Goal: Obtain resource: Download file/media

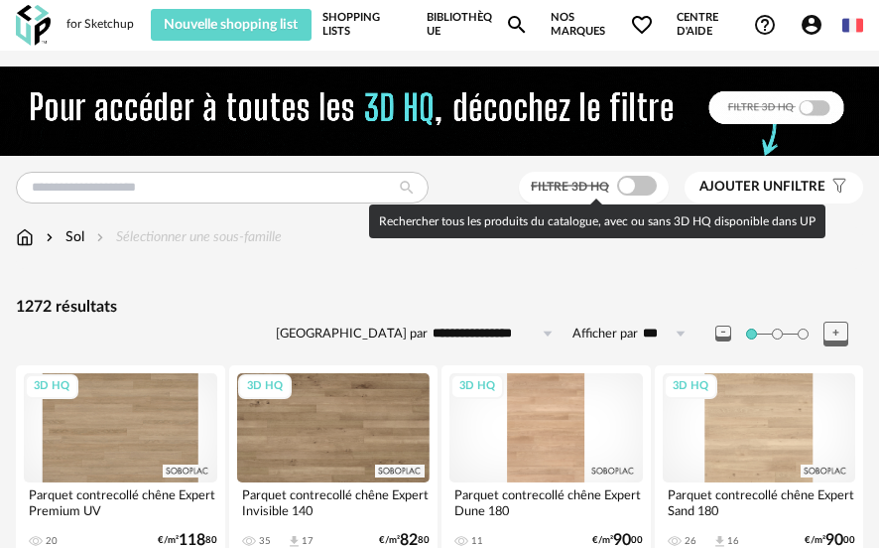
click at [642, 189] on span at bounding box center [637, 186] width 40 height 20
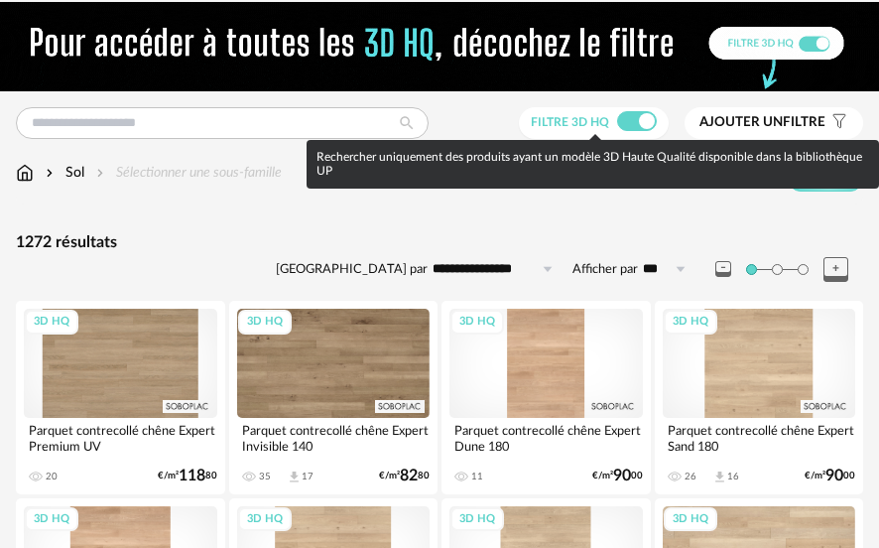
scroll to position [99, 0]
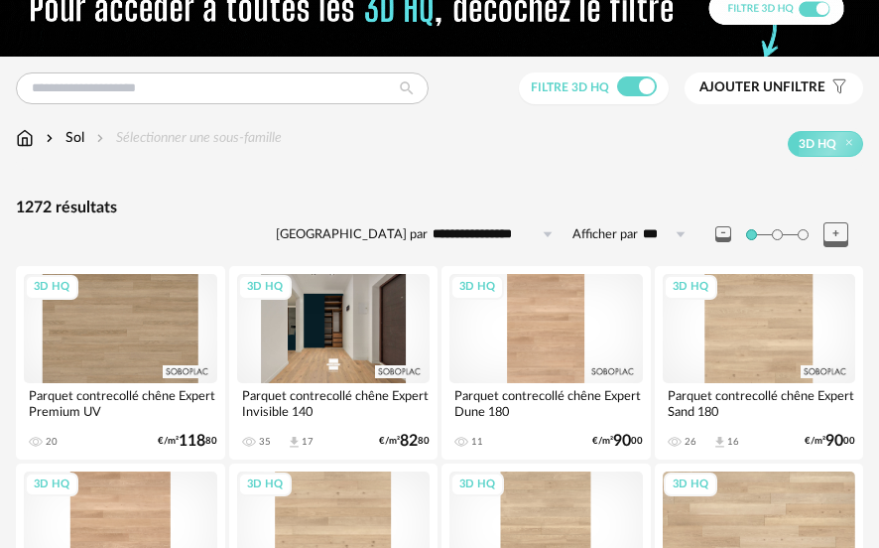
click at [346, 336] on div "3D HQ" at bounding box center [333, 328] width 193 height 108
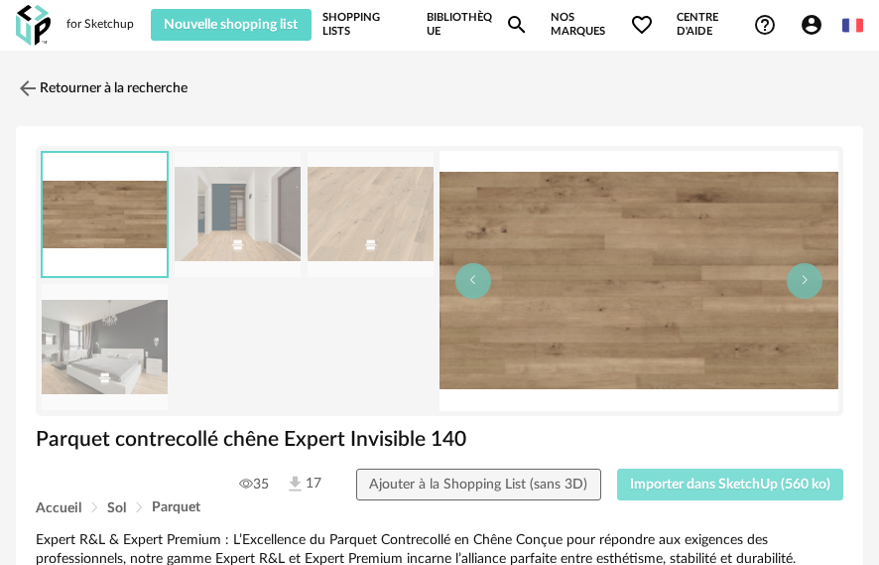
click at [722, 475] on button "Importer dans SketchUp (560 ko)" at bounding box center [730, 484] width 227 height 32
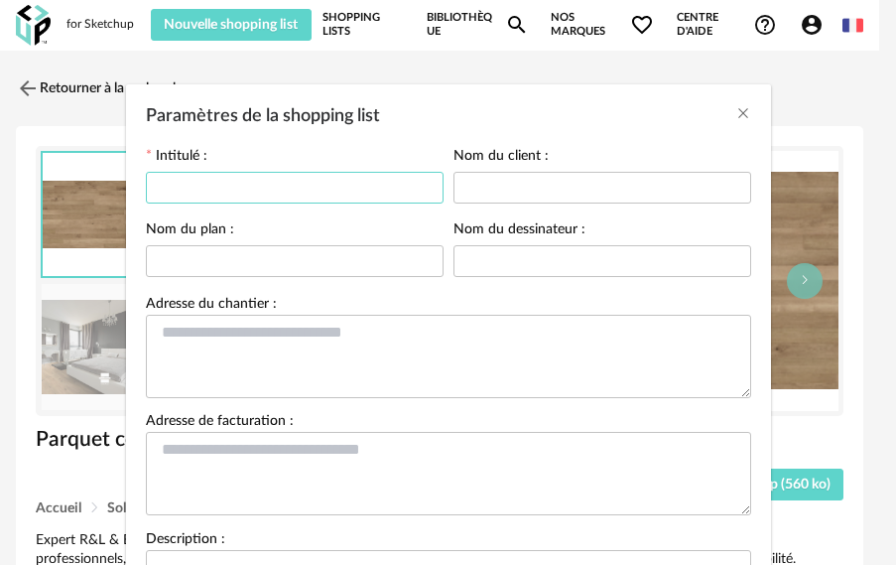
click at [306, 188] on input "Paramètres de la shopping list" at bounding box center [295, 188] width 298 height 32
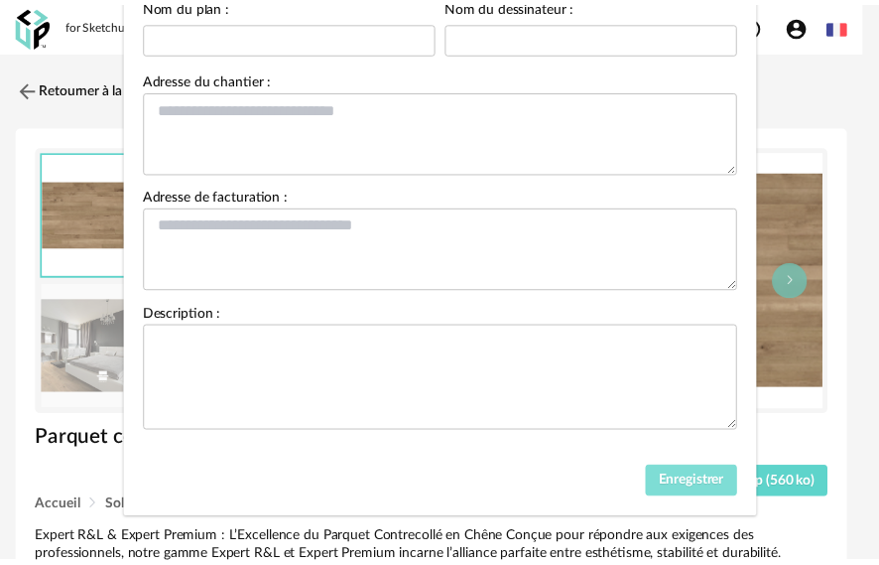
scroll to position [229, 0]
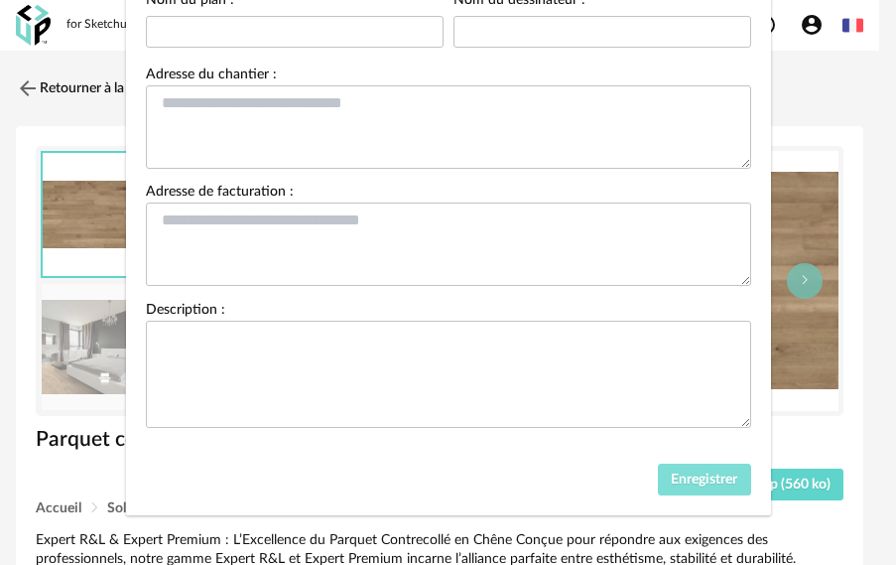
type input "********"
click at [711, 478] on span "Enregistrer" at bounding box center [704, 479] width 66 height 14
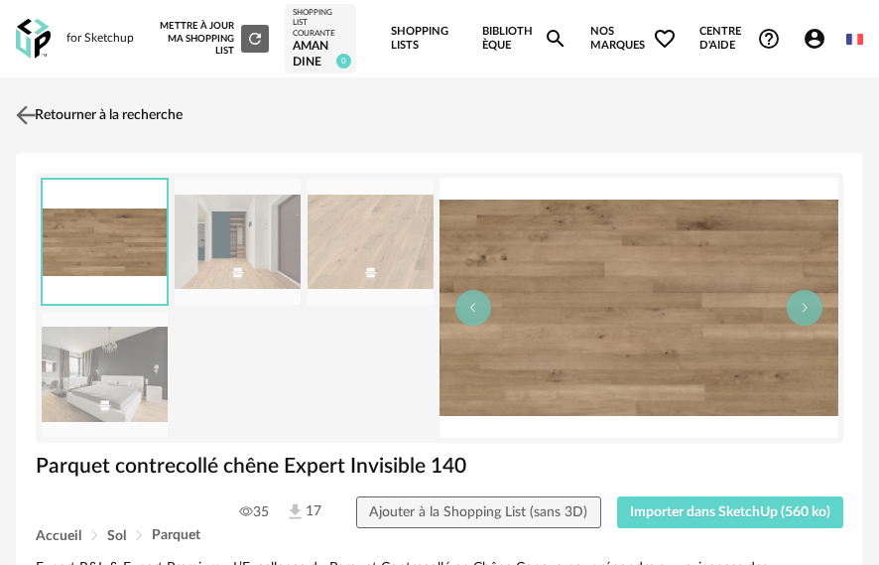
click at [21, 130] on img at bounding box center [26, 115] width 29 height 29
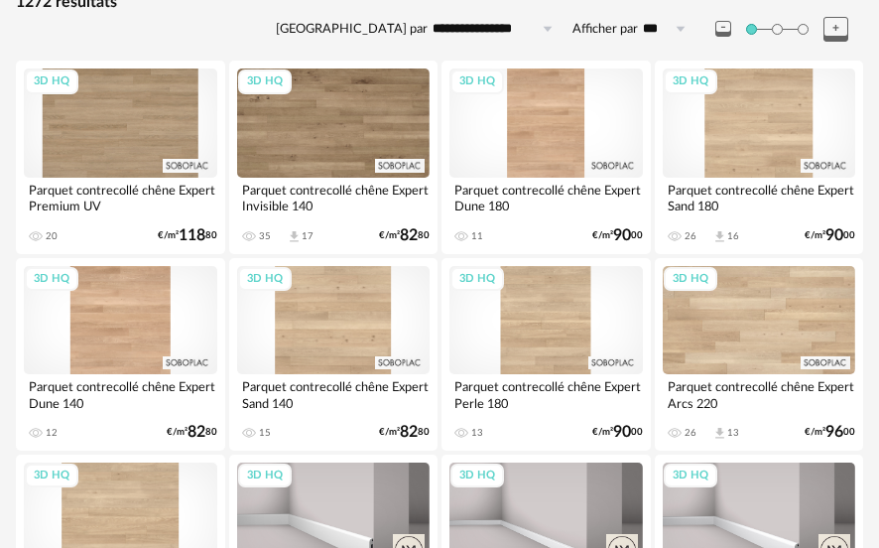
scroll to position [35, 0]
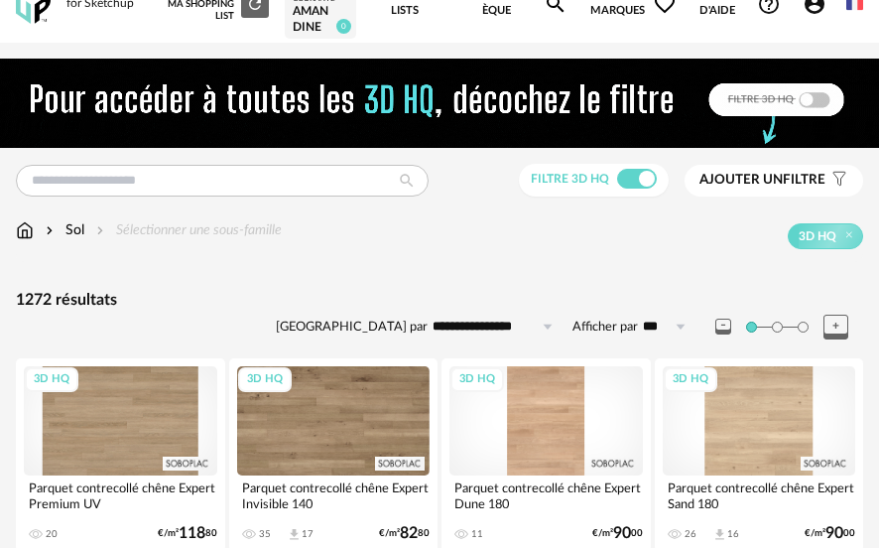
click at [24, 237] on img at bounding box center [25, 230] width 18 height 20
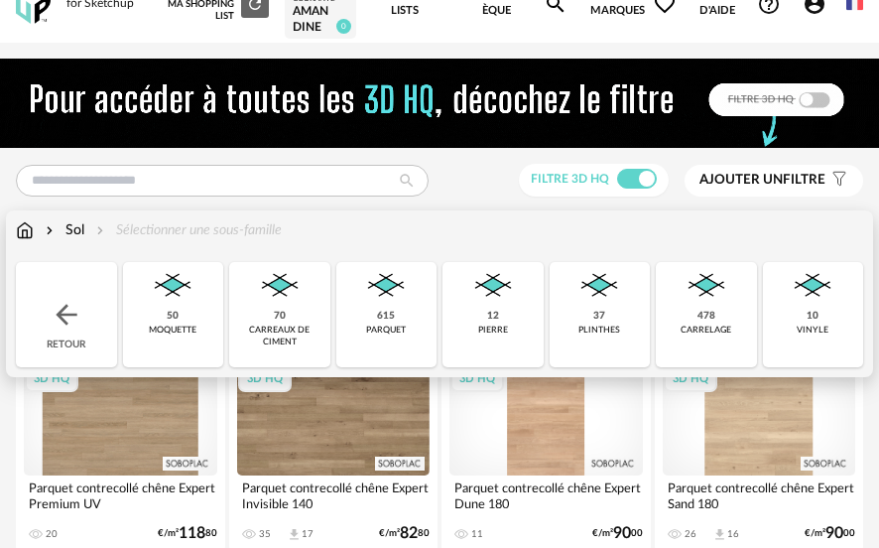
click at [62, 346] on div "Retour" at bounding box center [66, 314] width 101 height 105
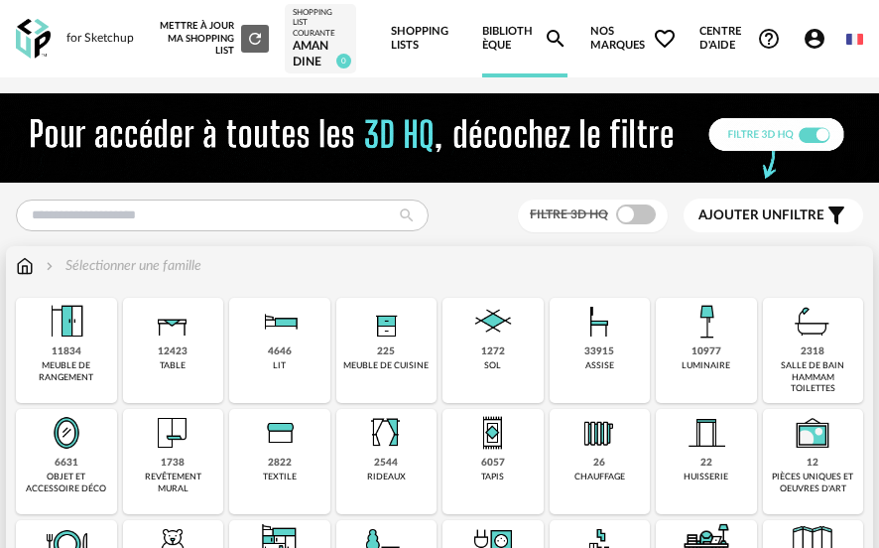
click at [62, 345] on img at bounding box center [67, 322] width 48 height 48
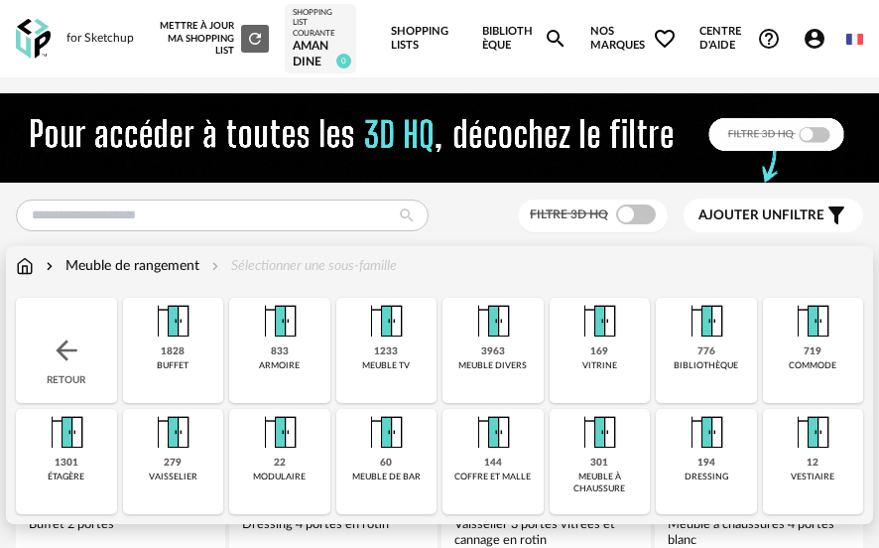
click at [370, 339] on img at bounding box center [386, 322] width 48 height 48
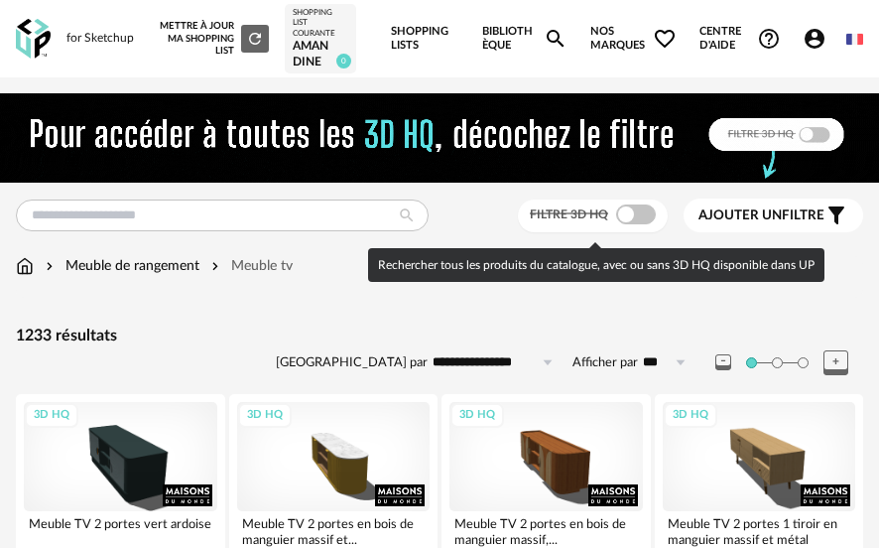
click at [627, 221] on span at bounding box center [636, 214] width 40 height 20
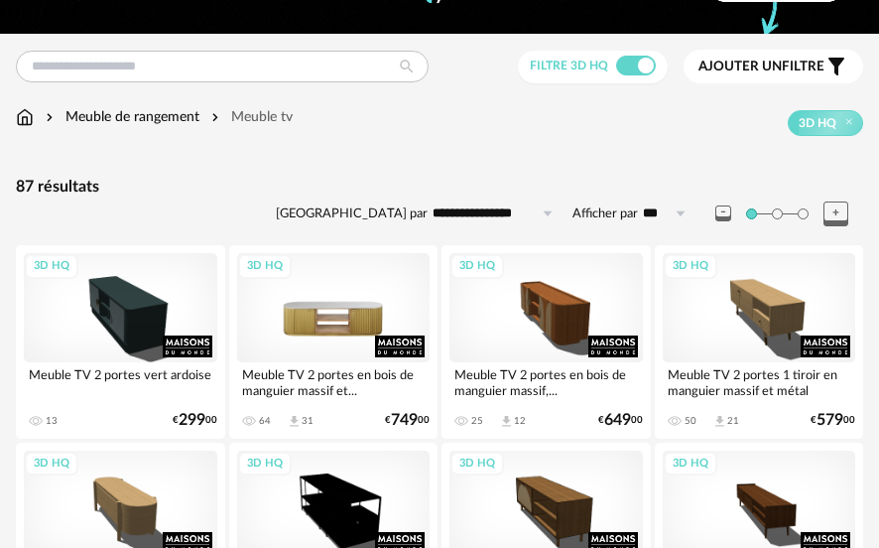
scroll to position [198, 0]
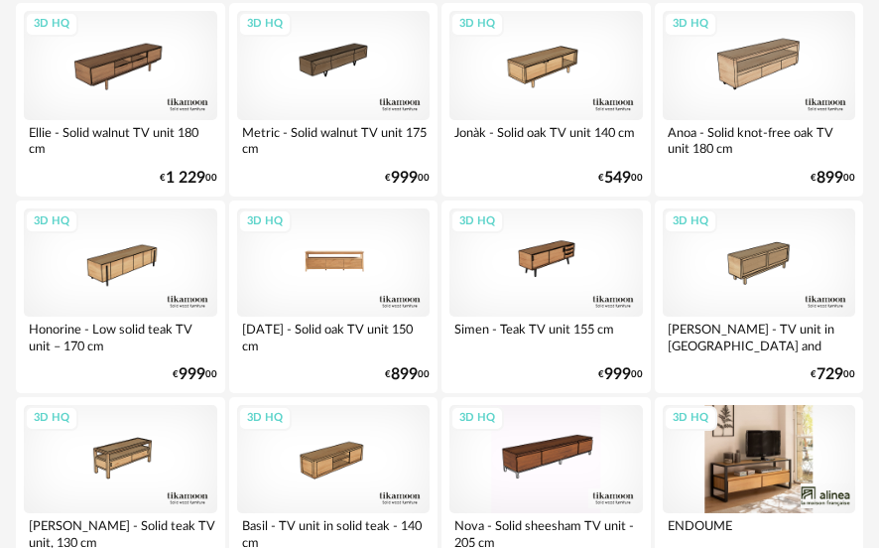
scroll to position [2325, 0]
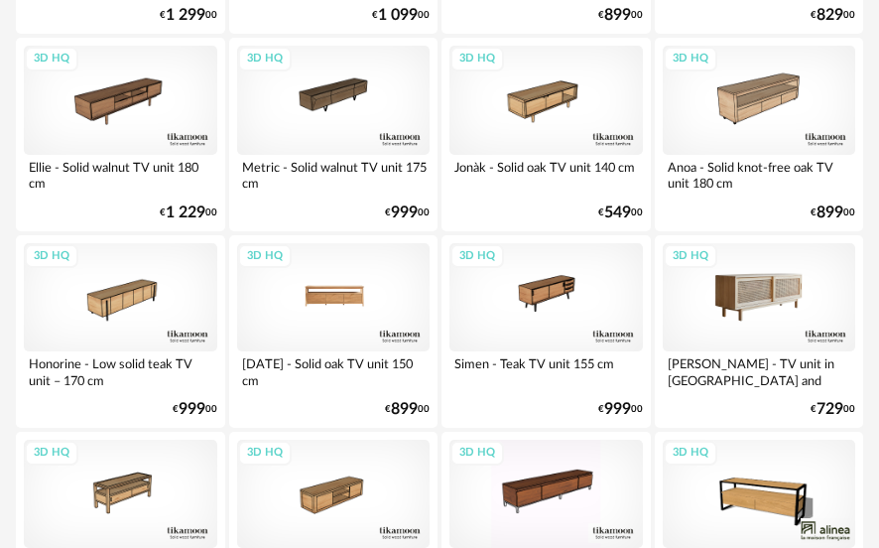
click at [765, 320] on div "3D HQ" at bounding box center [759, 297] width 193 height 108
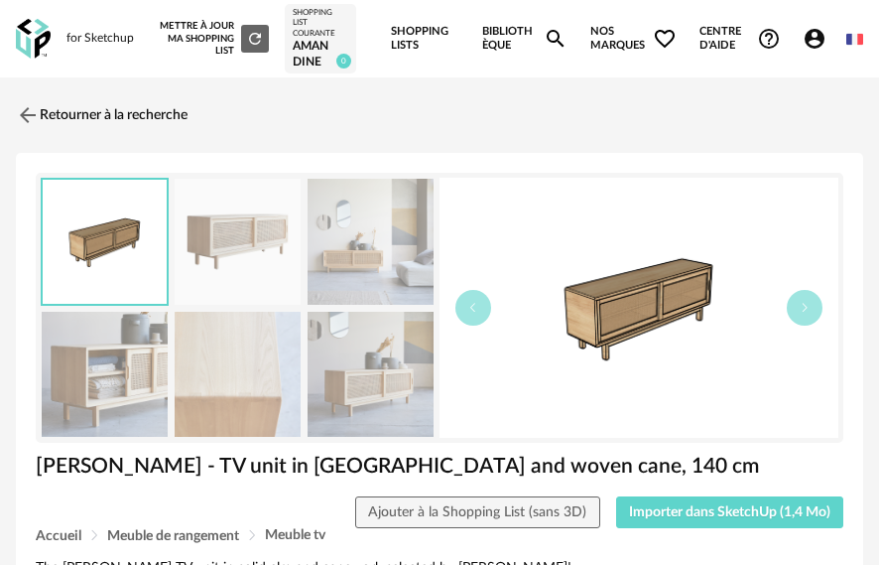
click at [367, 286] on img at bounding box center [371, 242] width 126 height 126
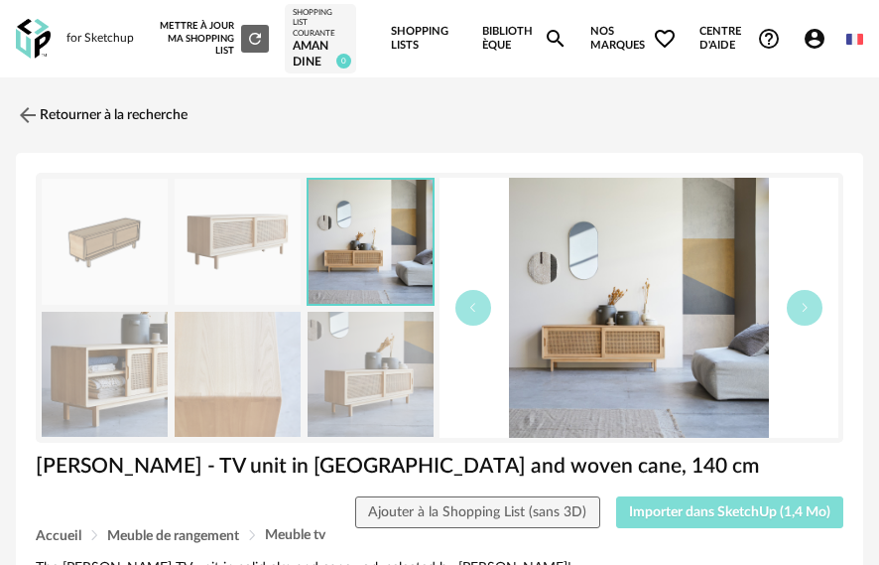
click at [749, 519] on span "Importer dans SketchUp (1,4 Mo)" at bounding box center [729, 512] width 201 height 14
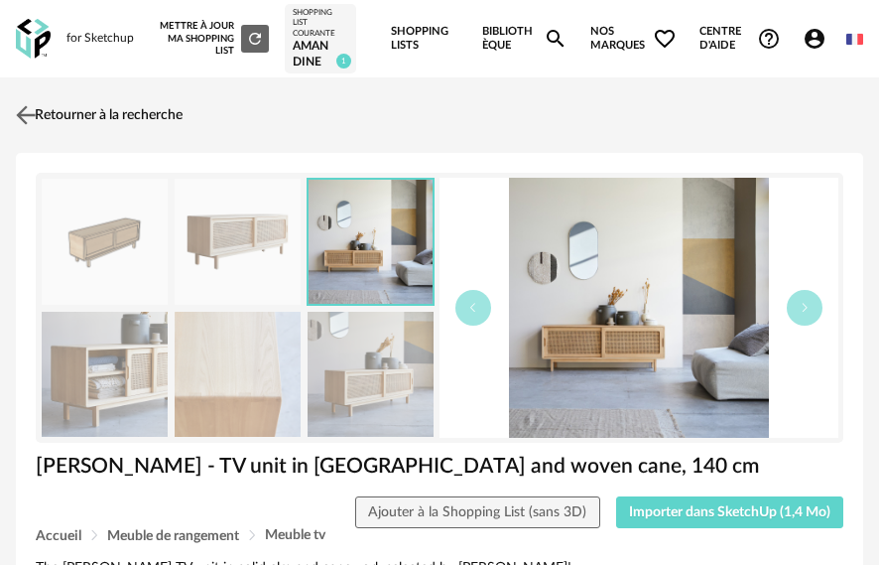
click at [26, 123] on img at bounding box center [26, 115] width 29 height 29
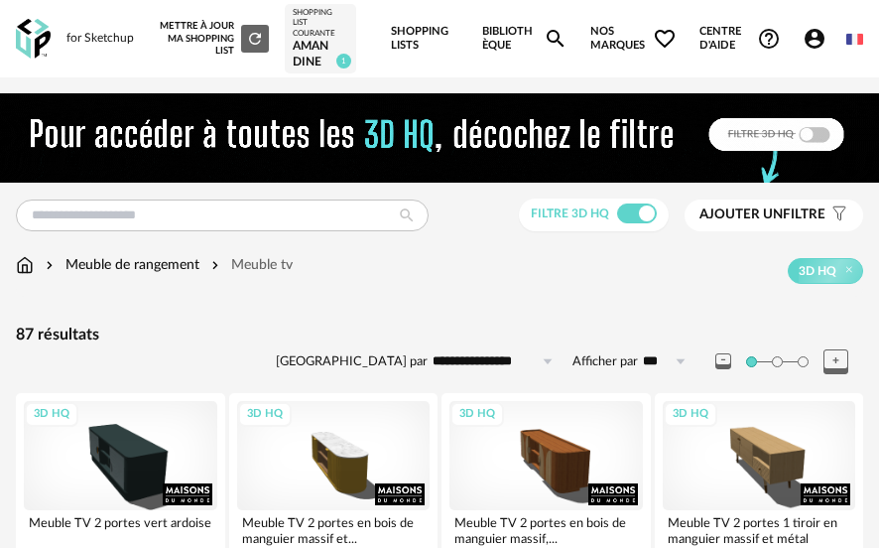
click at [22, 275] on img at bounding box center [25, 265] width 18 height 20
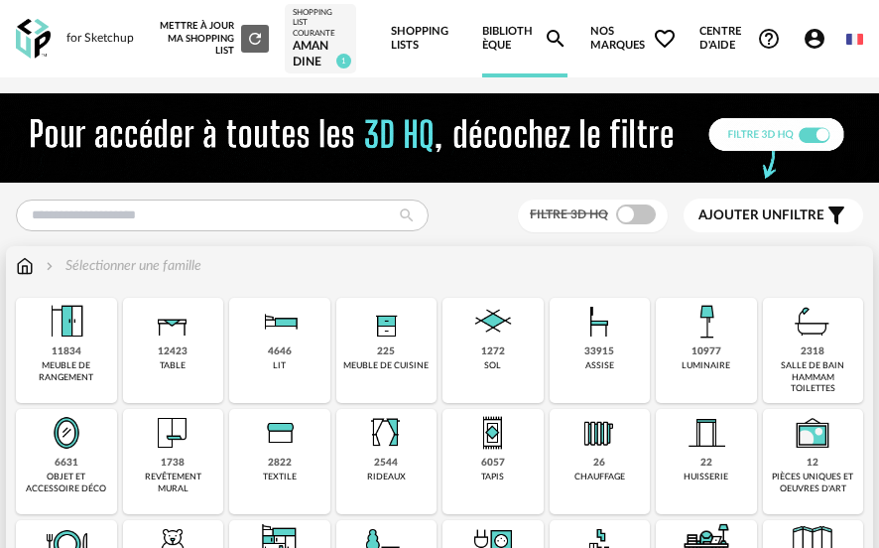
click at [606, 345] on img at bounding box center [600, 322] width 48 height 48
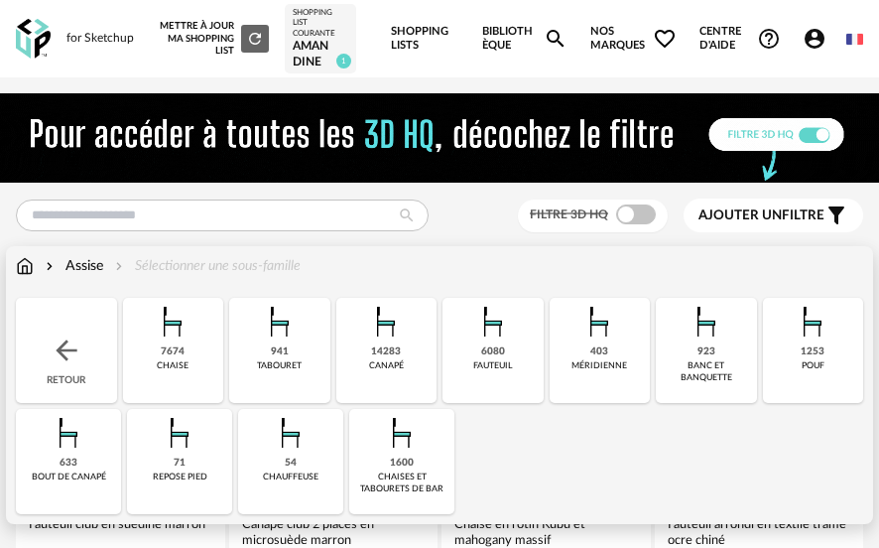
click at [390, 358] on div "14283" at bounding box center [386, 351] width 30 height 13
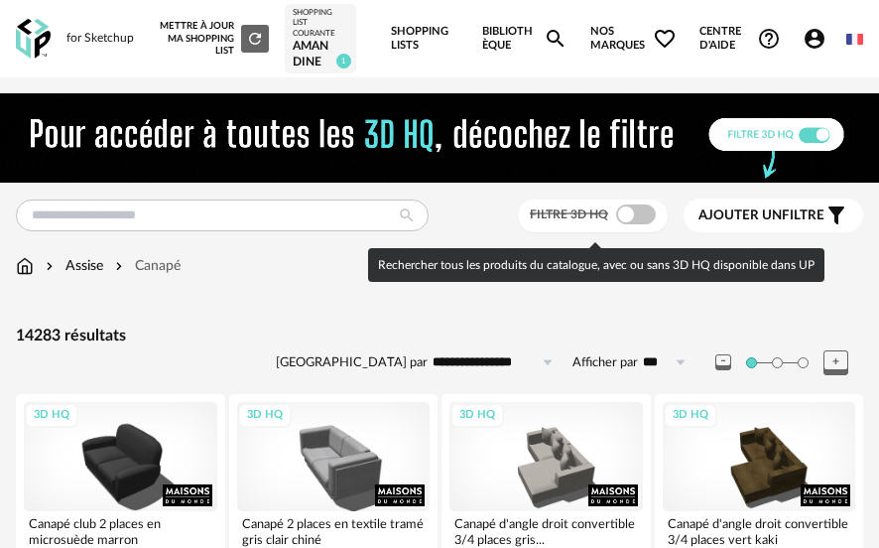
click at [623, 224] on span at bounding box center [636, 214] width 40 height 20
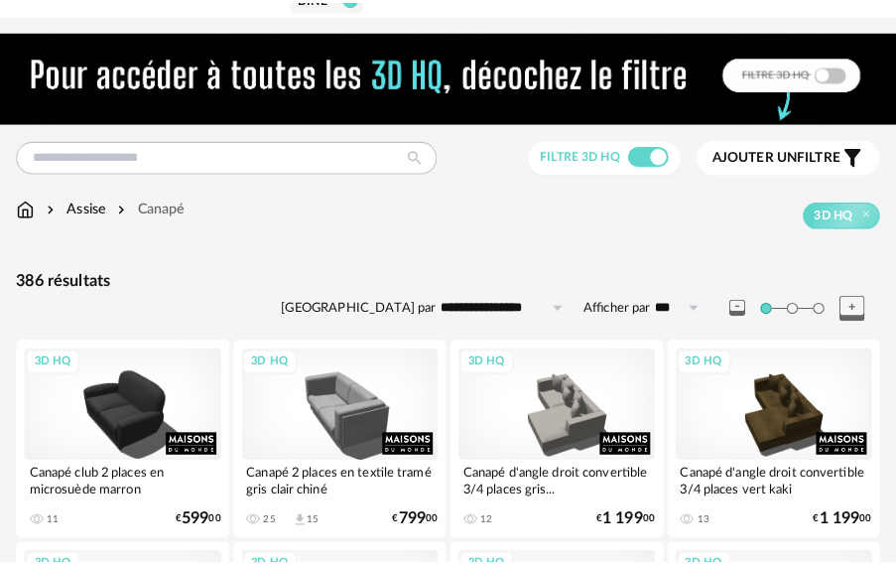
scroll to position [99, 0]
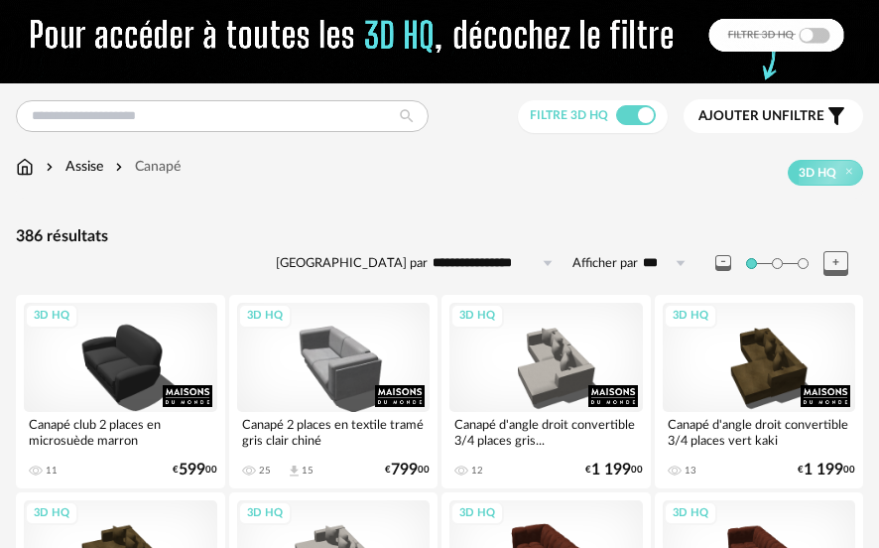
click at [806, 125] on span "Ajouter un filtre" at bounding box center [762, 116] width 126 height 17
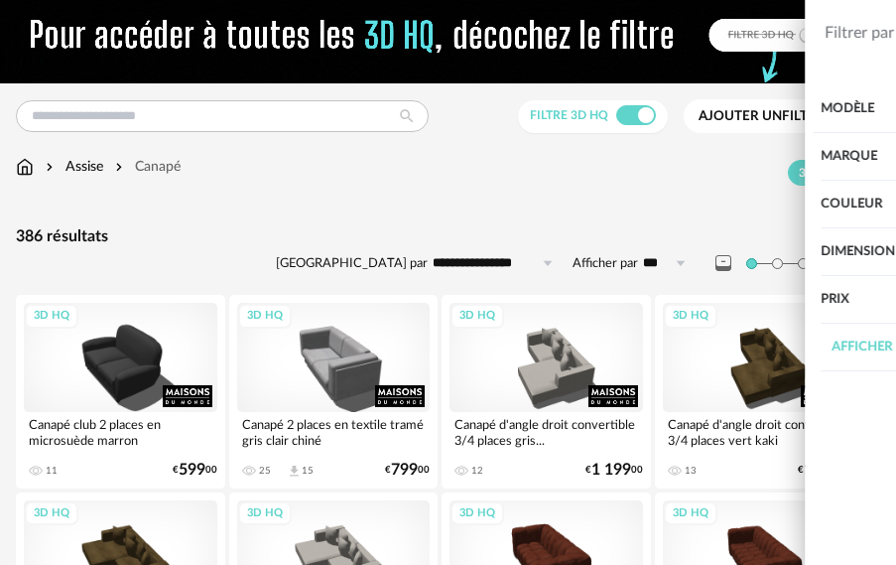
click at [807, 345] on div "Afficher les filtres avancés" at bounding box center [751, 347] width 216 height 48
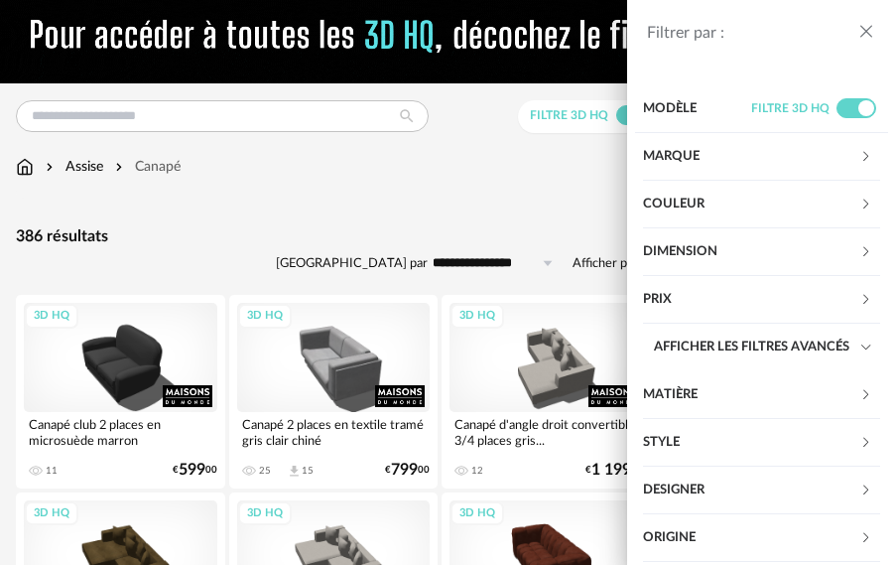
click at [774, 387] on div "Matière" at bounding box center [751, 395] width 216 height 48
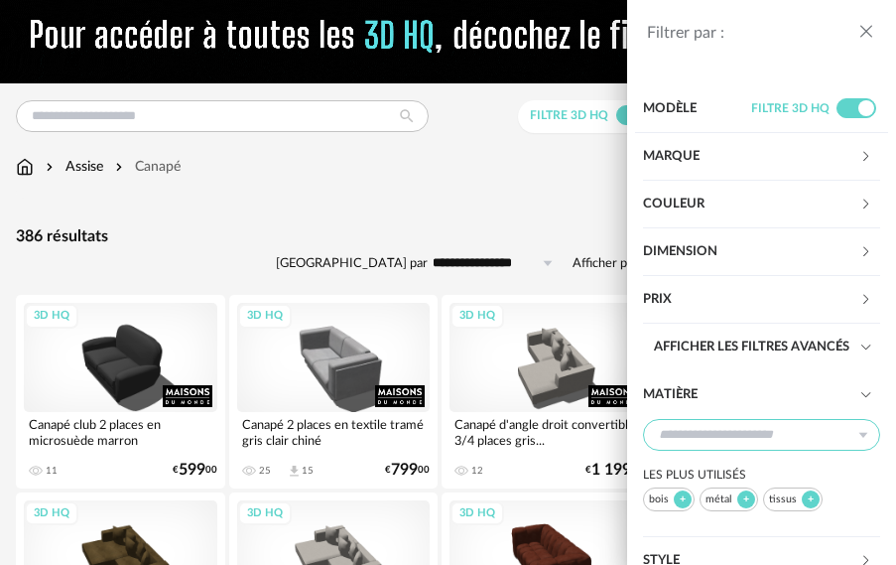
click at [728, 424] on input "text" at bounding box center [761, 435] width 237 height 32
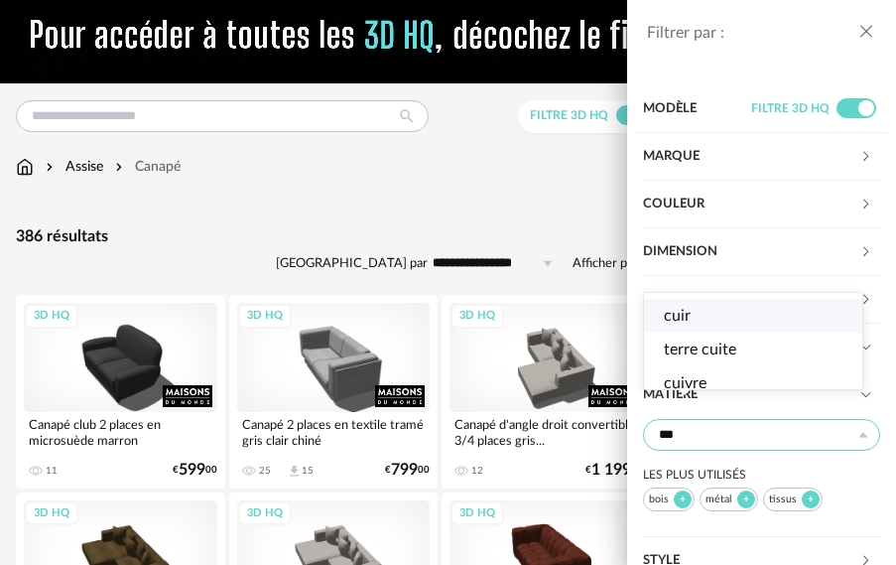
type input "***"
click at [770, 315] on li "cuir" at bounding box center [761, 316] width 235 height 34
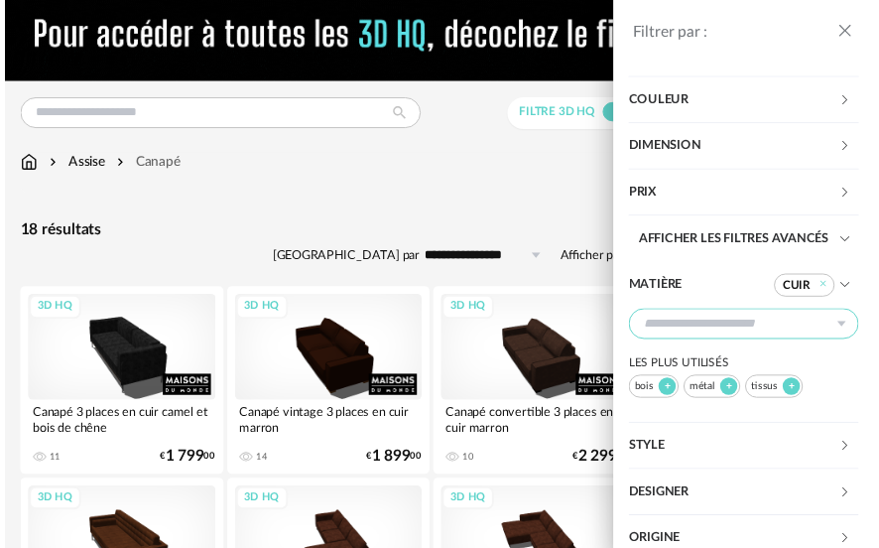
scroll to position [290, 0]
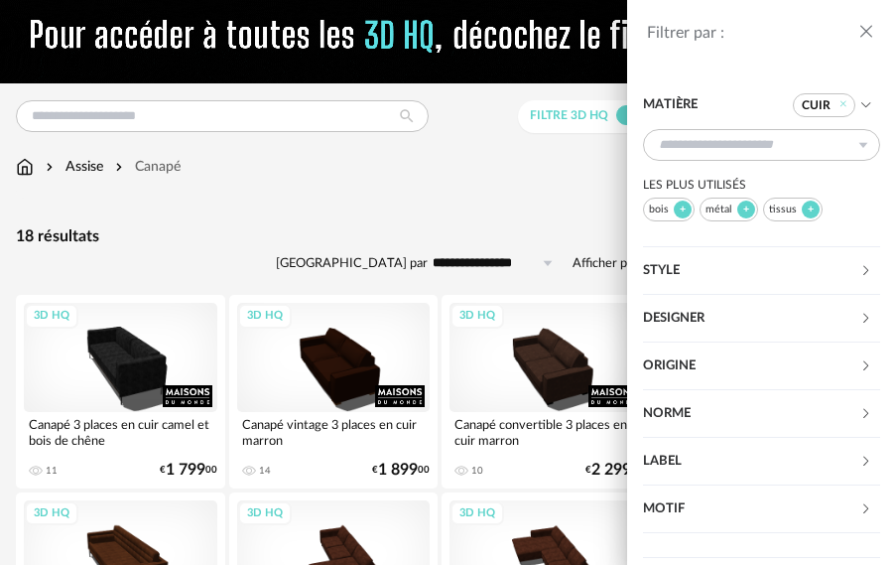
click at [439, 212] on div "Filtrer par : Modèle Filtre 3D HQ Marque &tradition 0 101 Copenhagen 0 366 Conc…" at bounding box center [448, 282] width 896 height 565
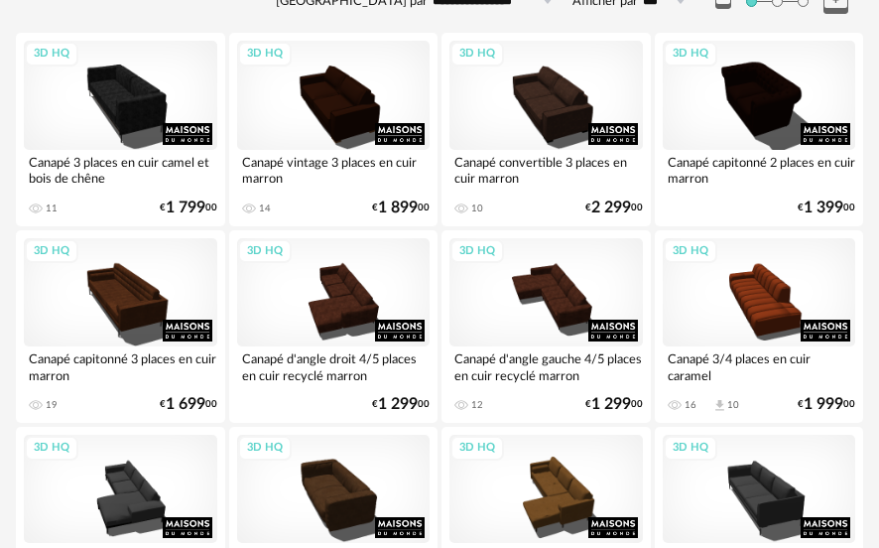
scroll to position [397, 0]
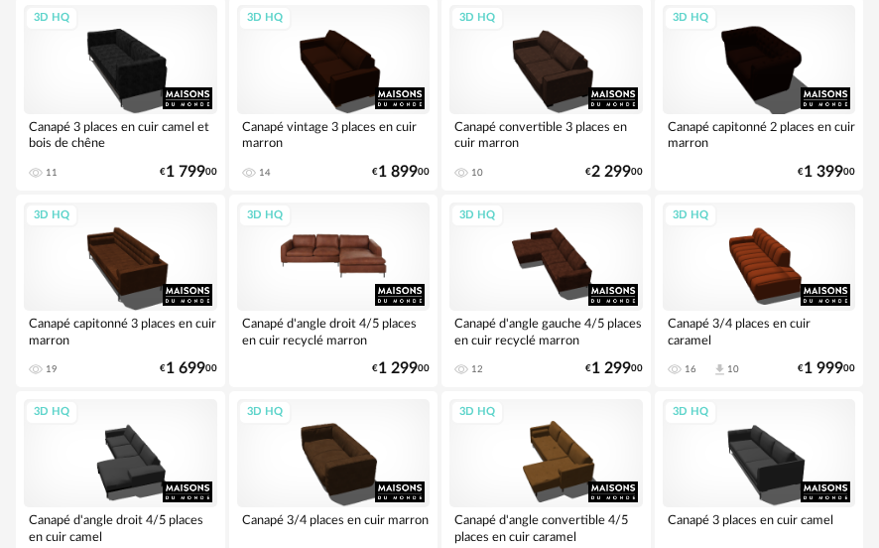
click at [305, 297] on div "3D HQ" at bounding box center [333, 256] width 193 height 108
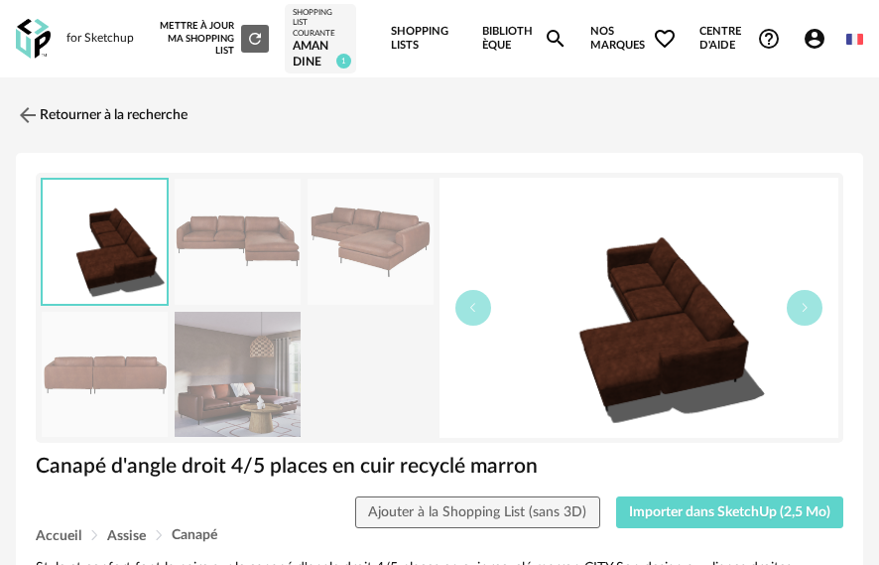
click at [375, 270] on img at bounding box center [371, 242] width 126 height 126
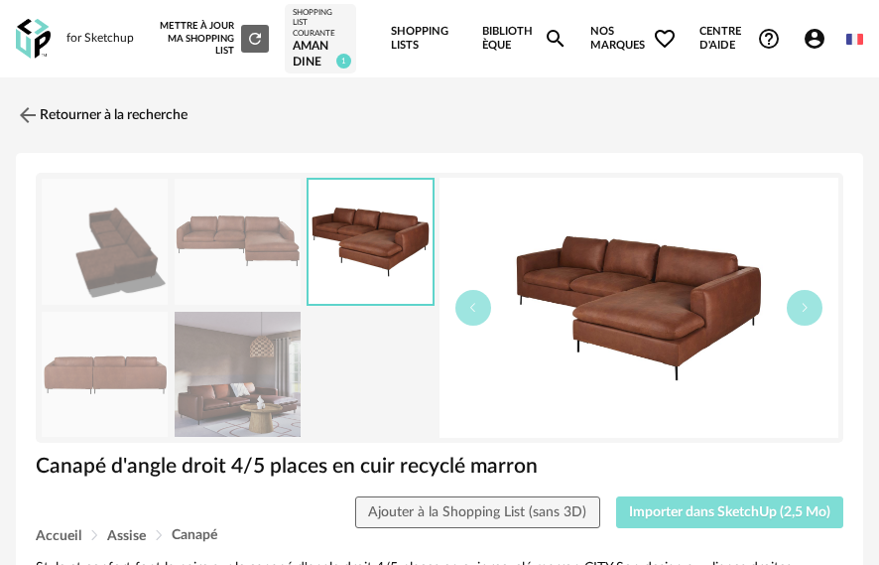
click at [708, 519] on span "Importer dans SketchUp (2,5 Mo)" at bounding box center [729, 512] width 201 height 14
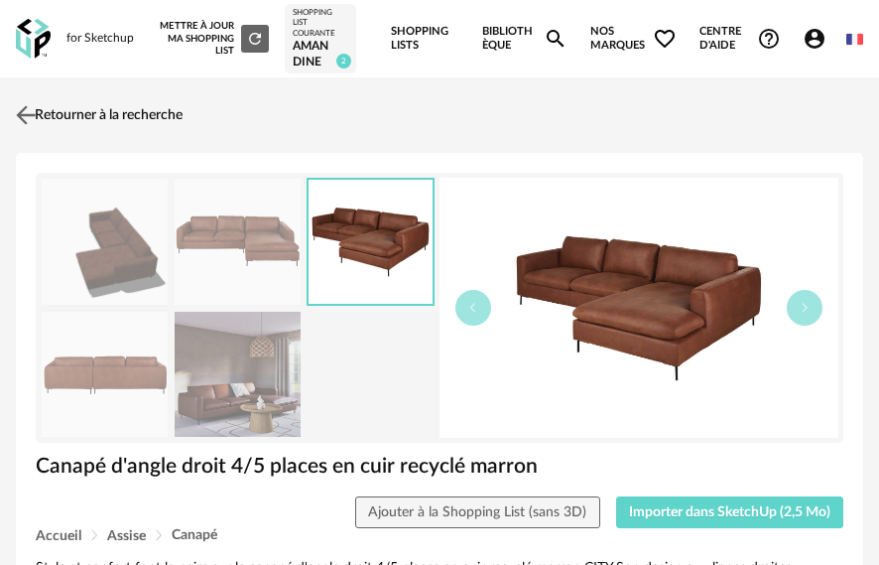
click at [23, 119] on img at bounding box center [26, 115] width 29 height 29
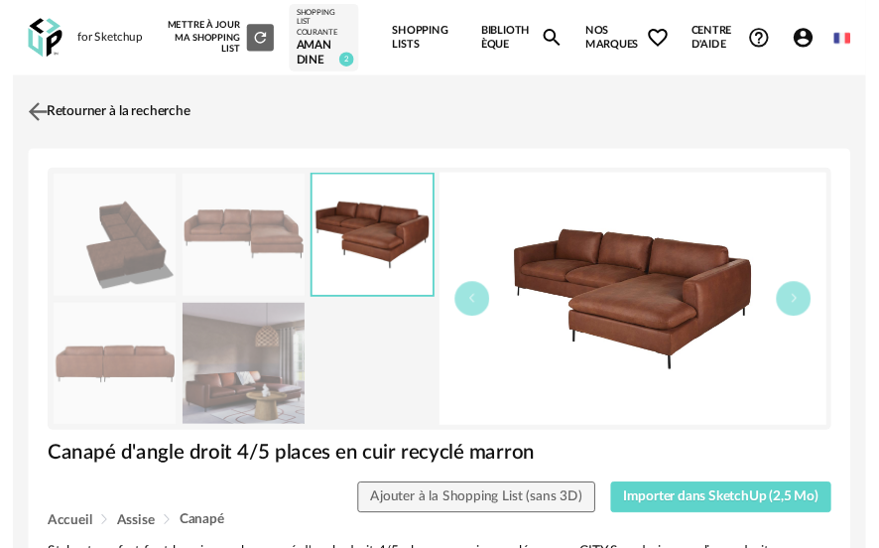
scroll to position [397, 0]
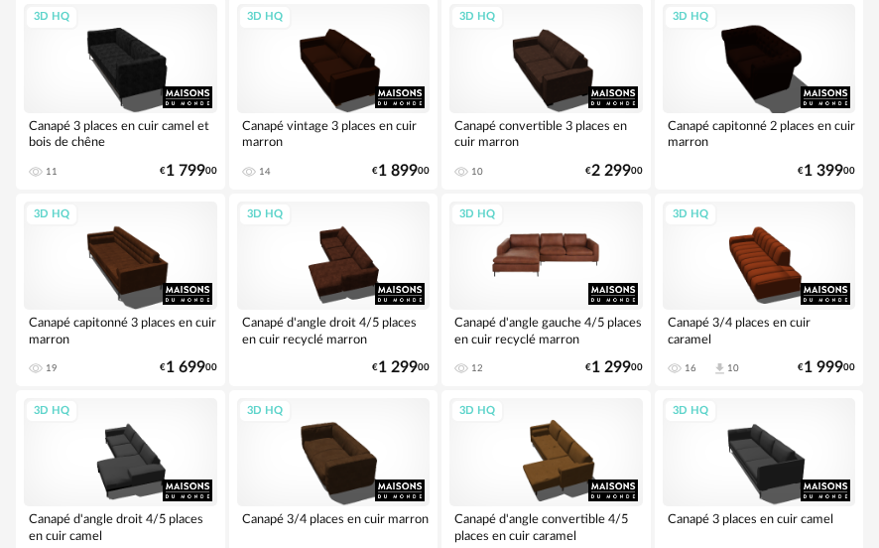
click at [530, 288] on div "3D HQ" at bounding box center [545, 255] width 193 height 108
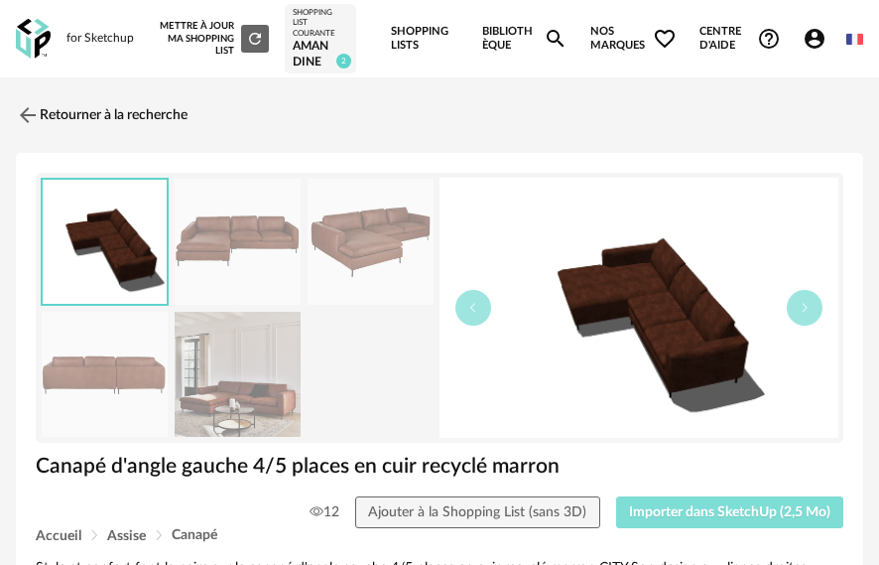
click at [741, 519] on span "Importer dans SketchUp (2,5 Mo)" at bounding box center [729, 512] width 201 height 14
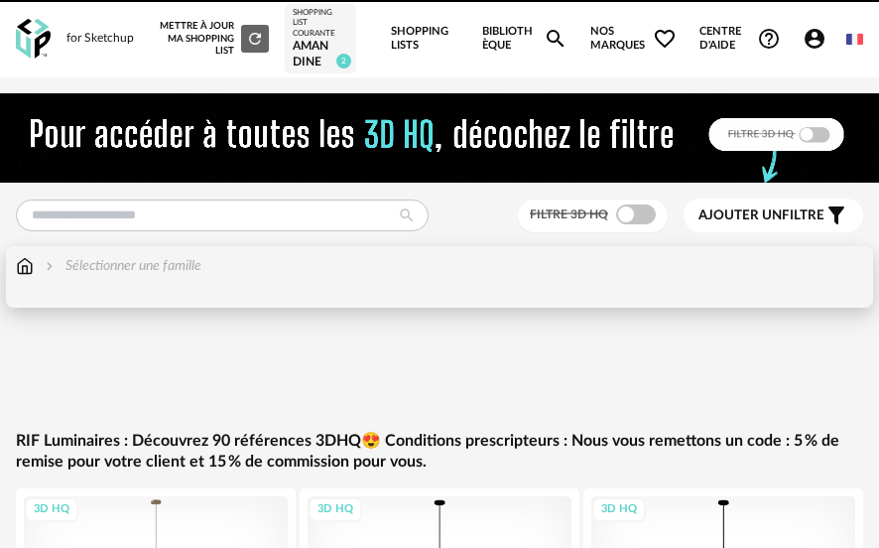
click at [17, 276] on img at bounding box center [25, 266] width 18 height 20
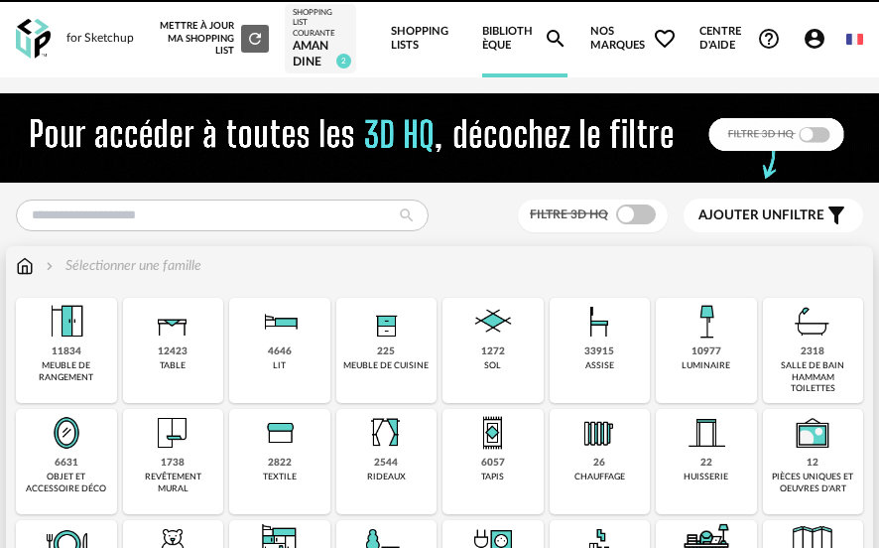
click at [77, 345] on img at bounding box center [67, 322] width 48 height 48
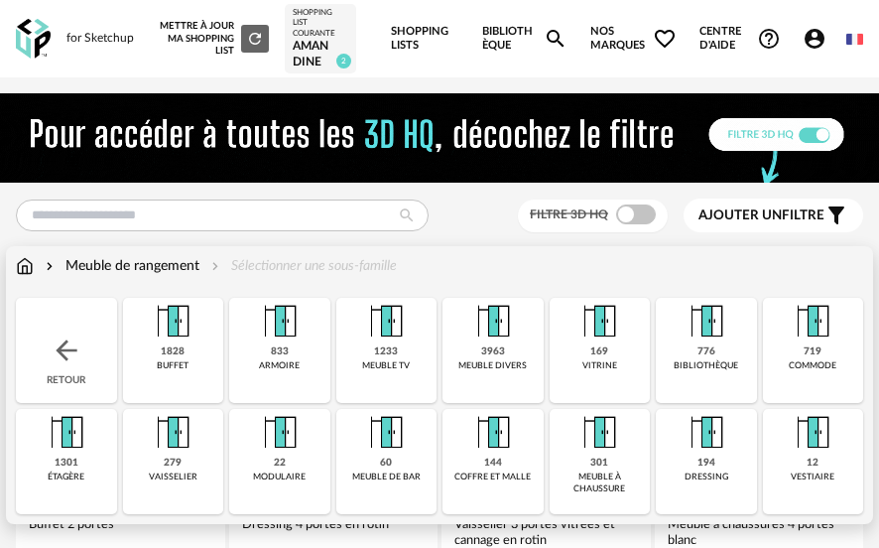
click at [713, 345] on img at bounding box center [707, 322] width 48 height 48
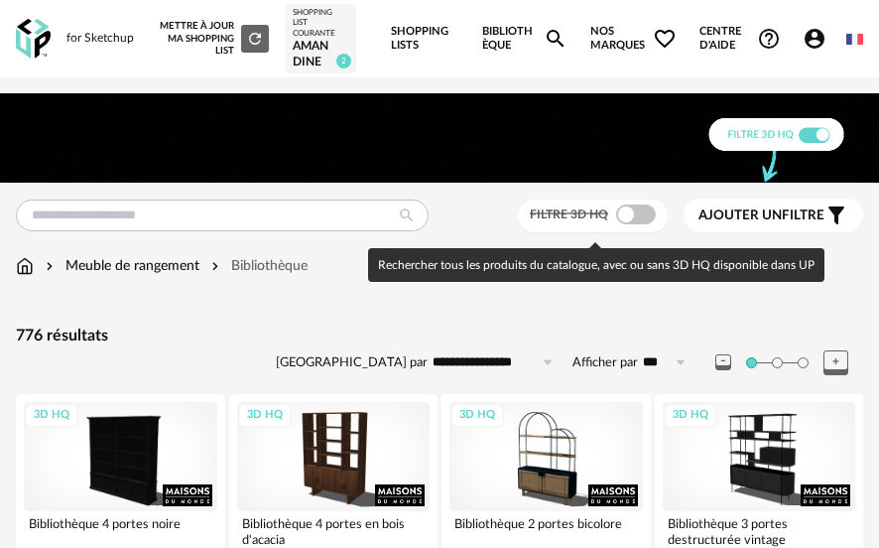
click at [639, 224] on span at bounding box center [636, 214] width 40 height 20
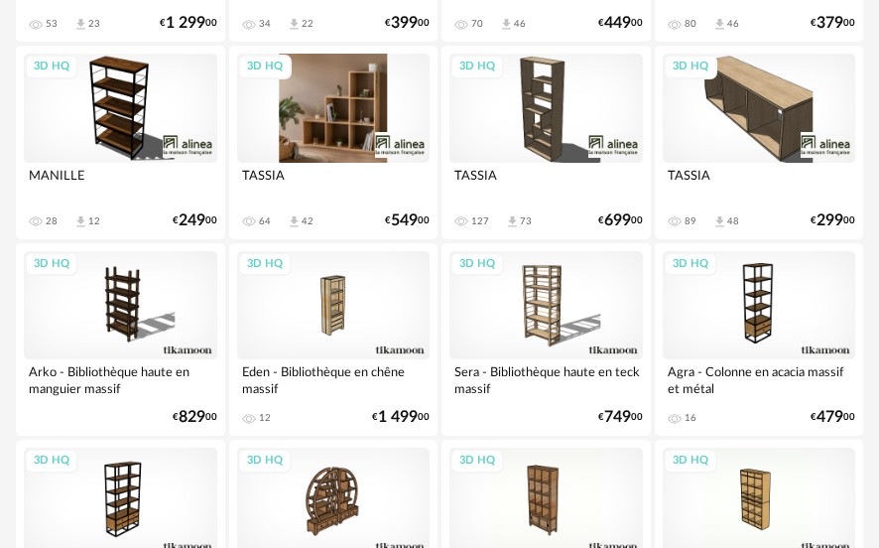
scroll to position [2282, 0]
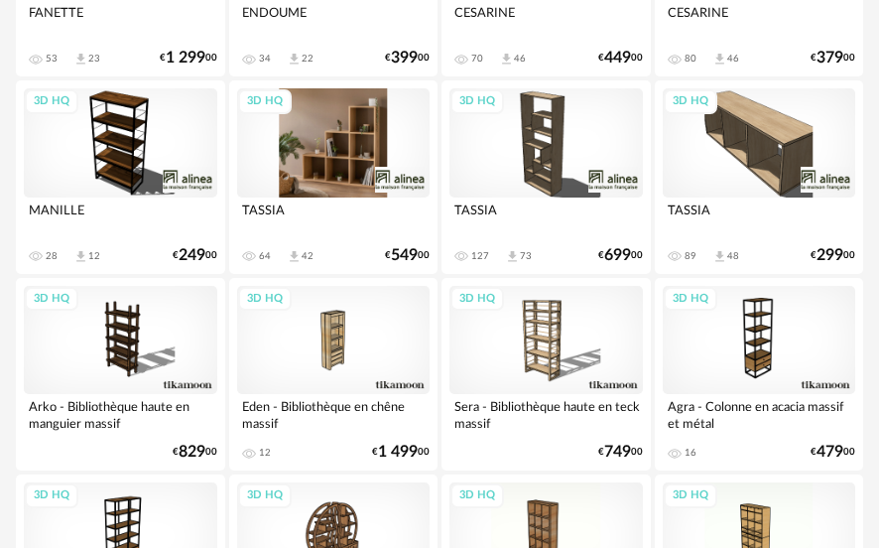
click at [330, 155] on div "3D HQ" at bounding box center [333, 142] width 193 height 108
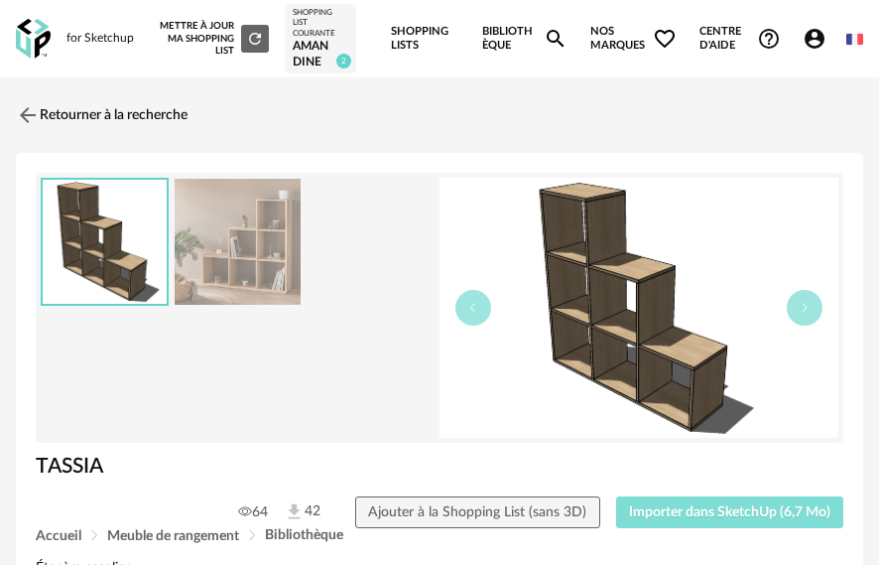
click at [762, 519] on span "Importer dans SketchUp (6,7 Mo)" at bounding box center [729, 512] width 201 height 14
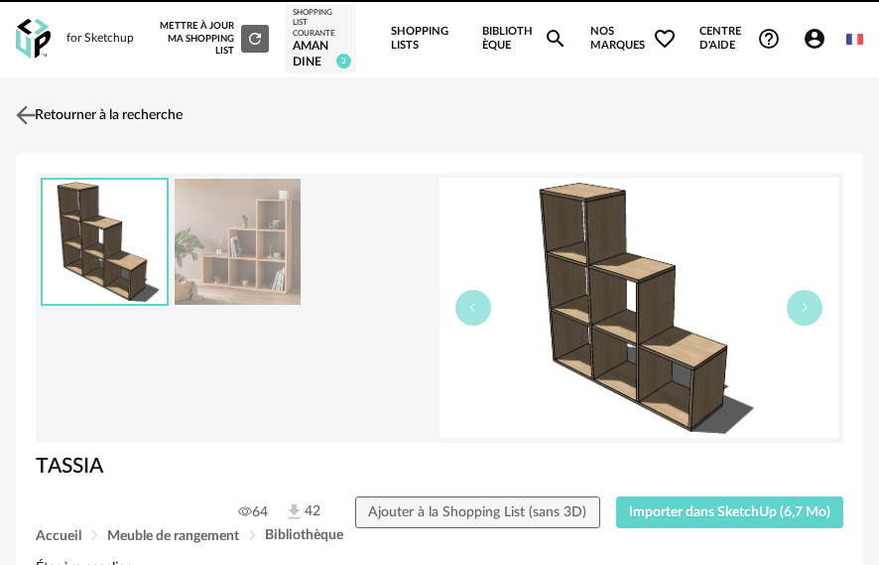
click at [29, 130] on img at bounding box center [26, 115] width 29 height 29
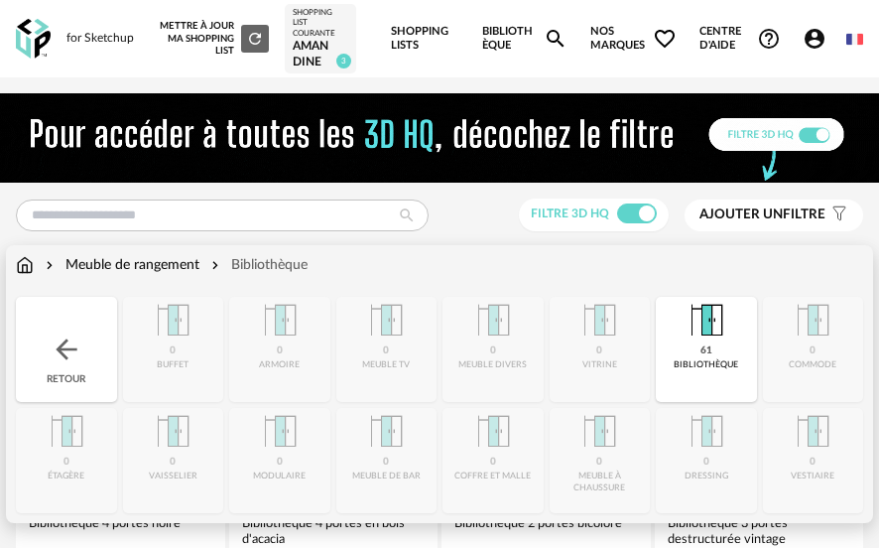
click at [39, 275] on div "Meuble de rangement Bibliothèque" at bounding box center [162, 265] width 292 height 20
click at [31, 275] on img at bounding box center [25, 265] width 18 height 20
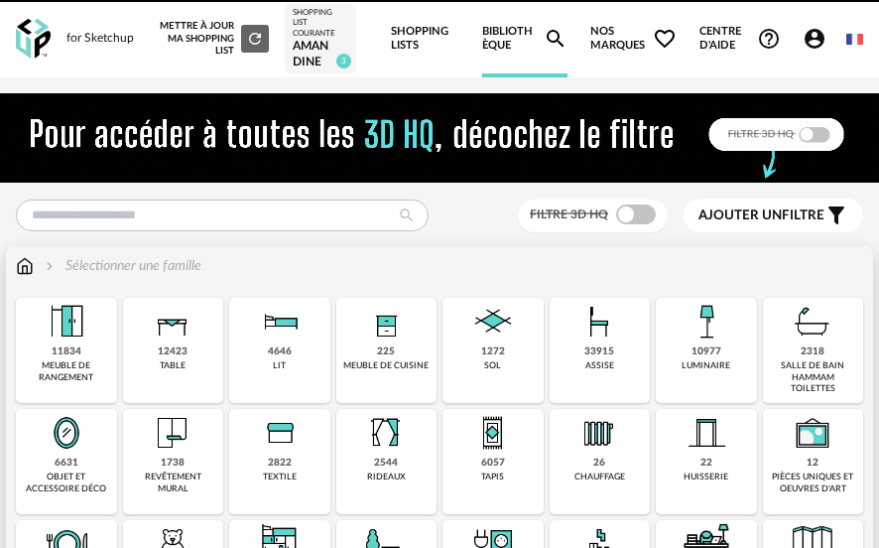
click at [165, 345] on img at bounding box center [173, 322] width 48 height 48
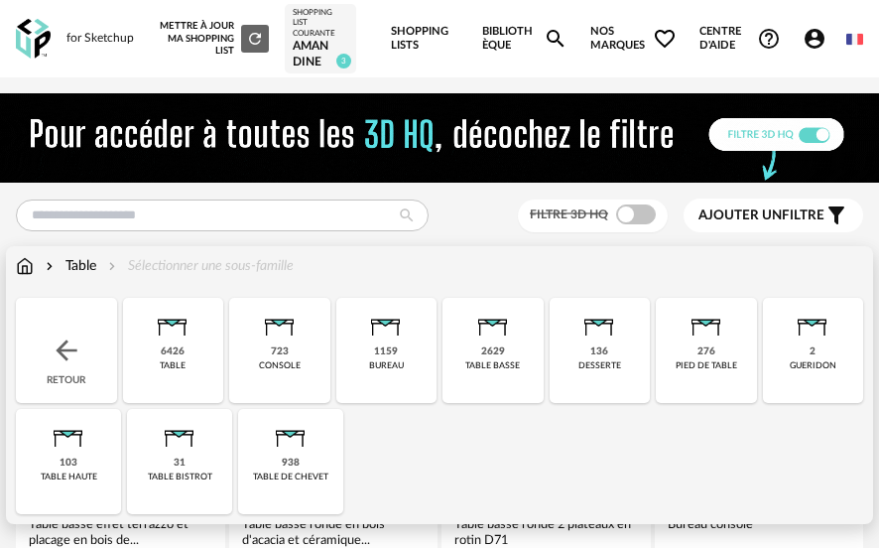
click at [360, 347] on div "1159 bureau" at bounding box center [386, 350] width 101 height 105
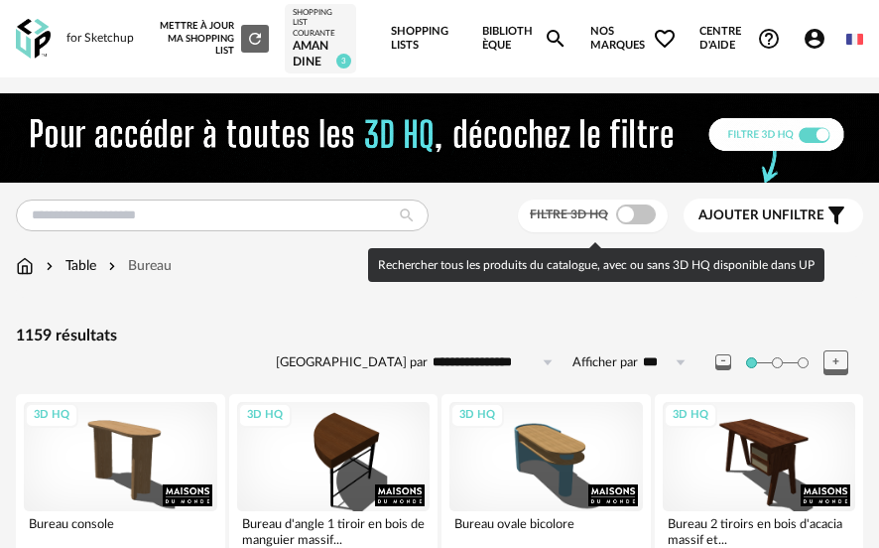
click at [638, 224] on span at bounding box center [636, 214] width 40 height 20
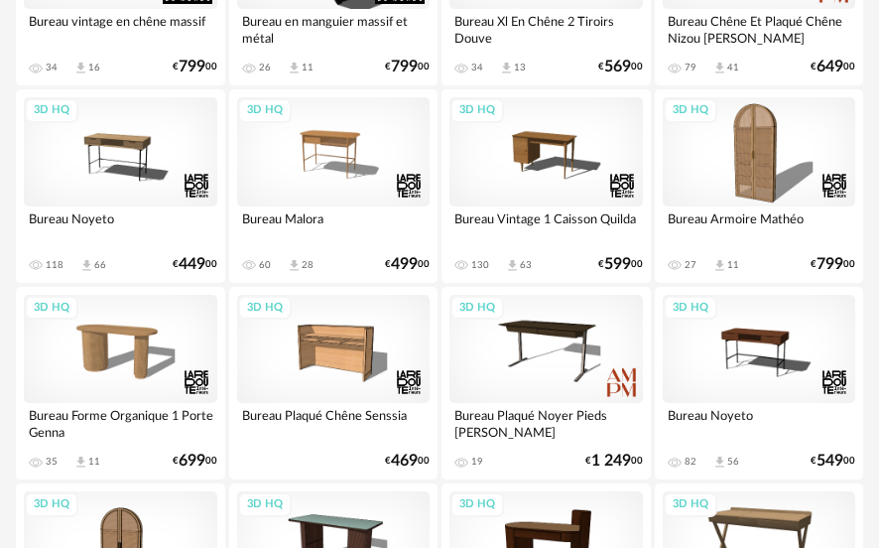
scroll to position [2282, 0]
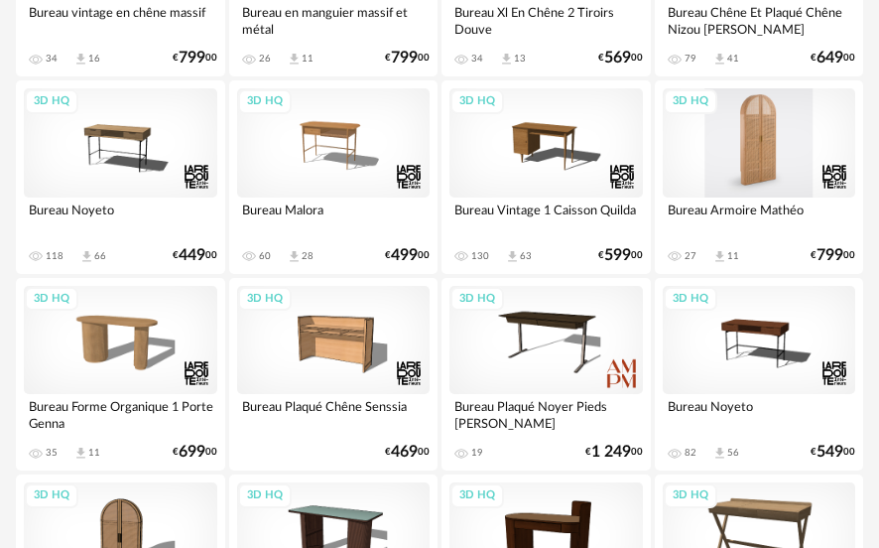
click at [745, 171] on div "3D HQ" at bounding box center [759, 142] width 193 height 108
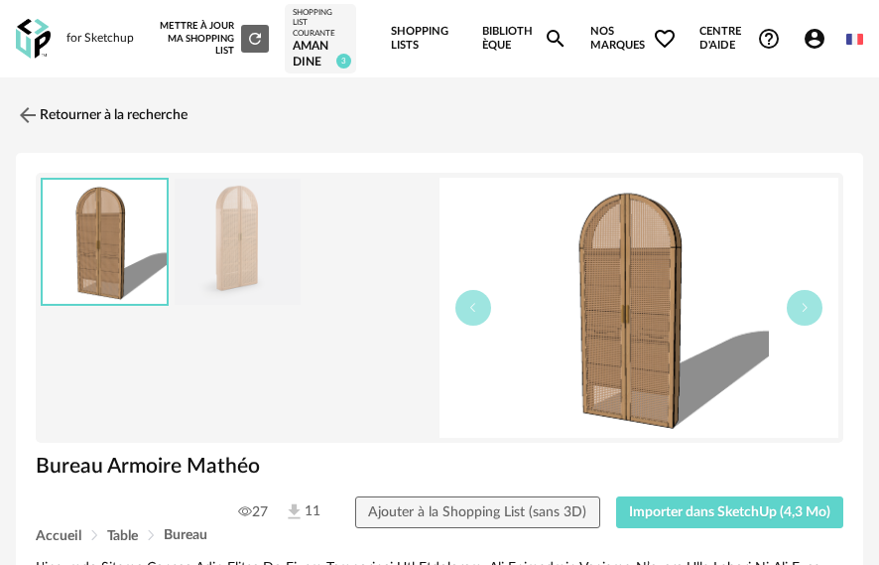
click at [225, 255] on img at bounding box center [238, 242] width 126 height 126
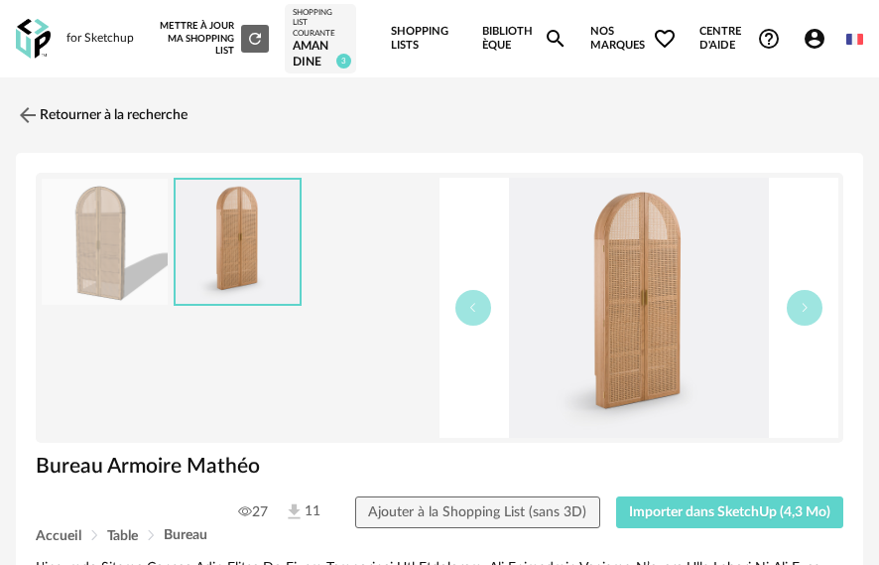
click at [134, 234] on img at bounding box center [105, 242] width 126 height 126
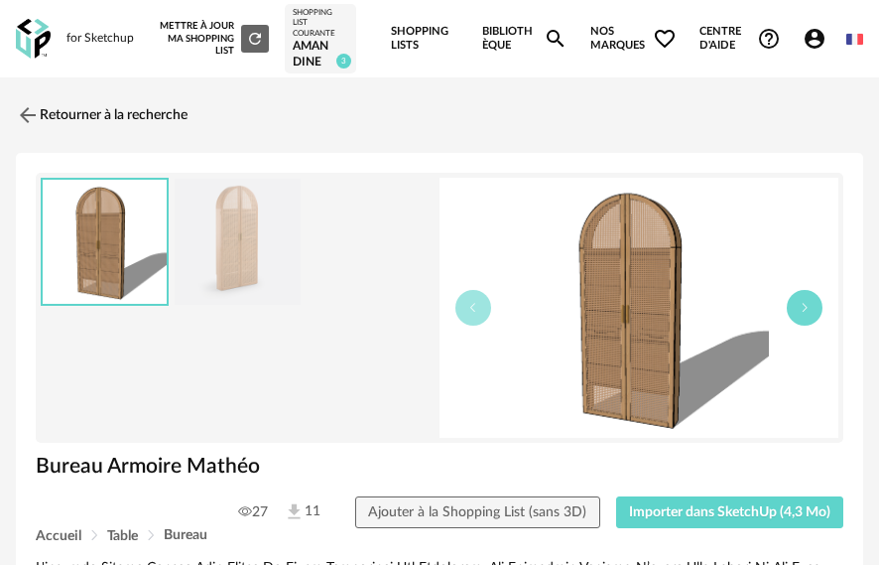
click at [810, 314] on icon "button" at bounding box center [805, 308] width 12 height 12
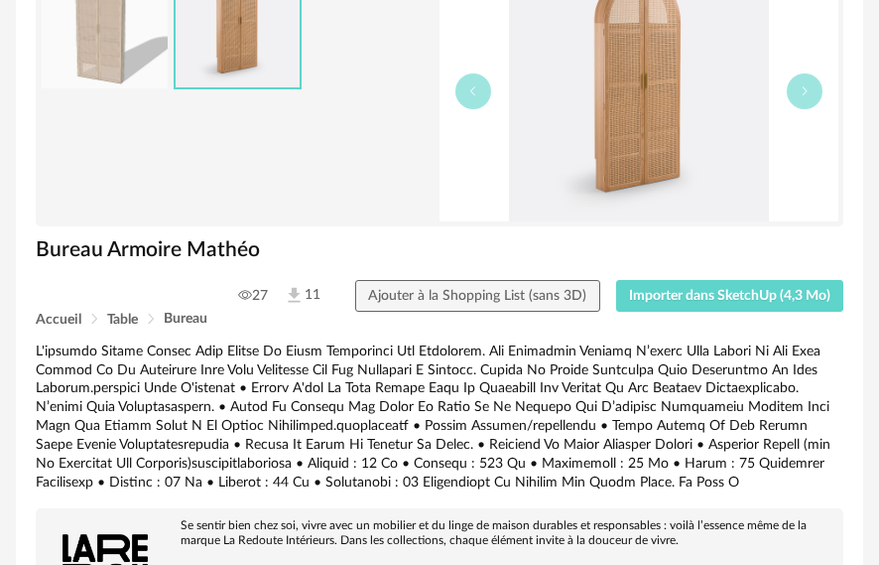
scroll to position [198, 0]
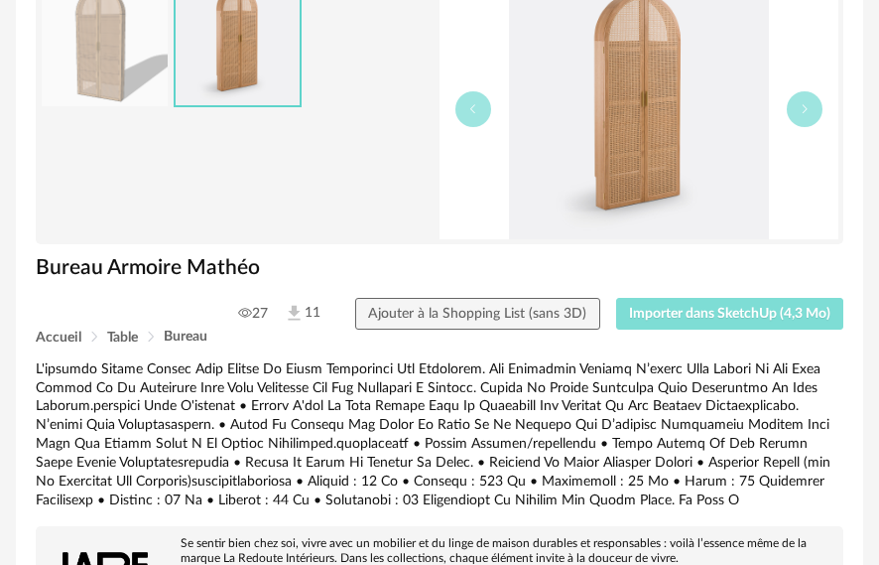
click at [691, 320] on span "Importer dans SketchUp (4,3 Mo)" at bounding box center [729, 314] width 201 height 14
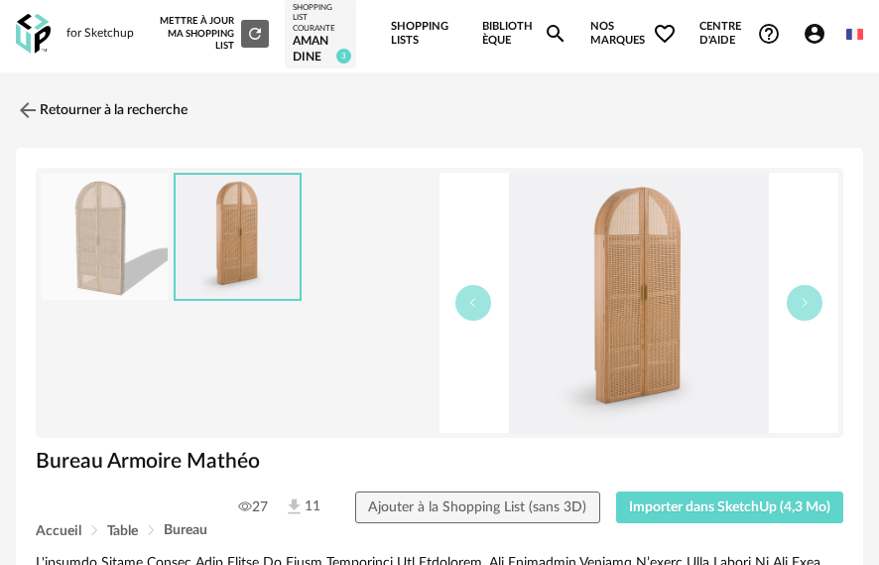
scroll to position [0, 0]
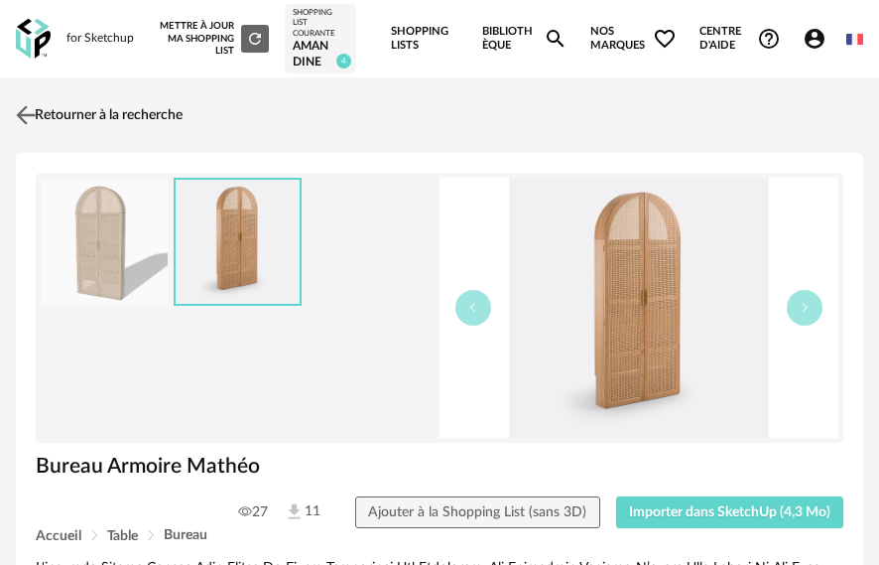
click at [25, 130] on img at bounding box center [26, 115] width 29 height 29
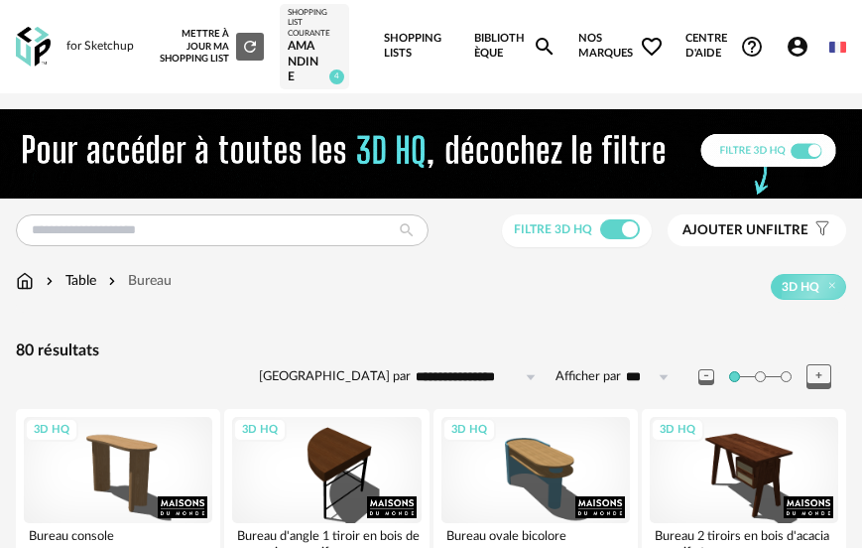
click at [30, 275] on img at bounding box center [25, 281] width 18 height 20
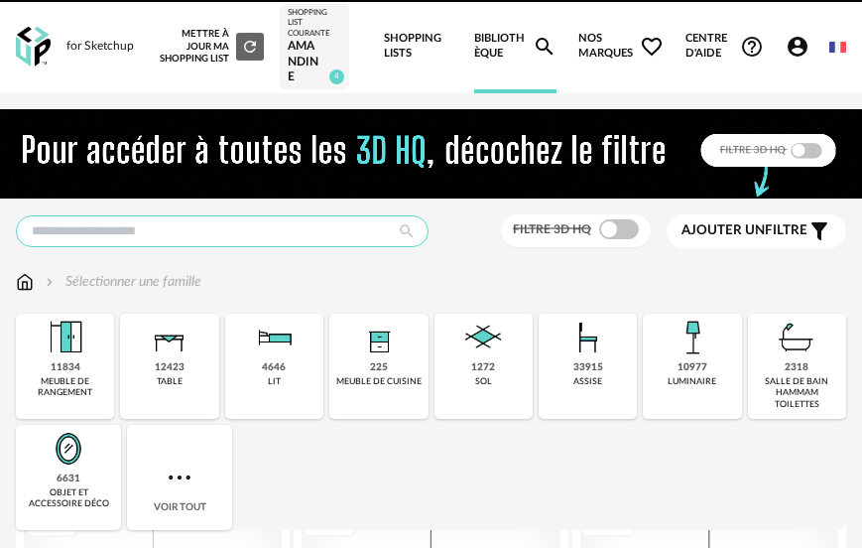
click at [216, 237] on input "text" at bounding box center [222, 231] width 413 height 32
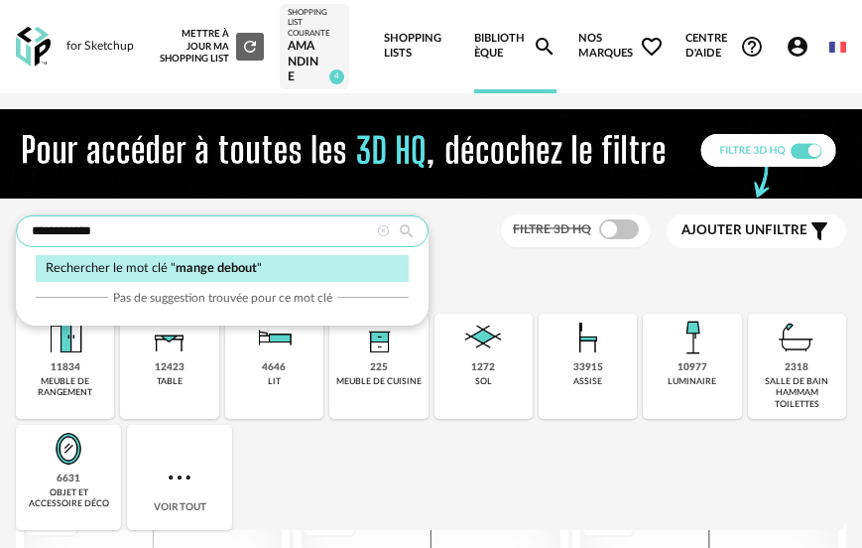
type input "**********"
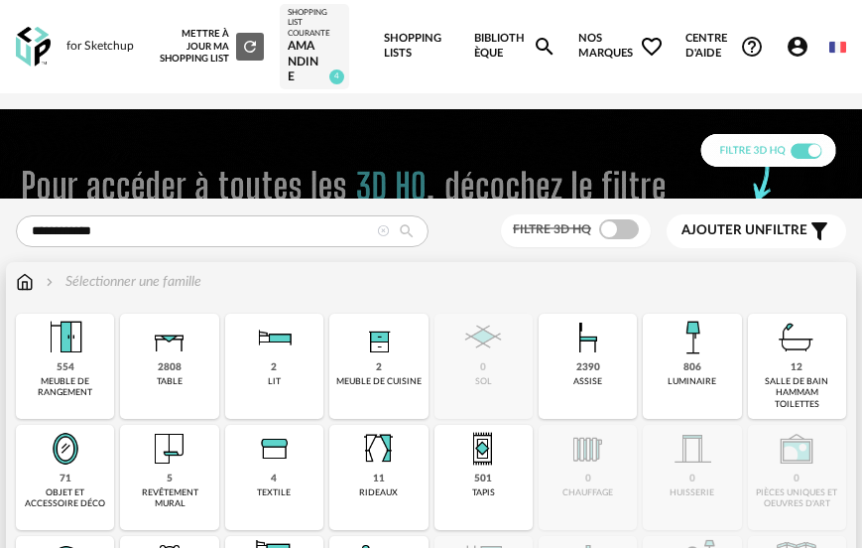
click at [57, 344] on img at bounding box center [66, 338] width 48 height 48
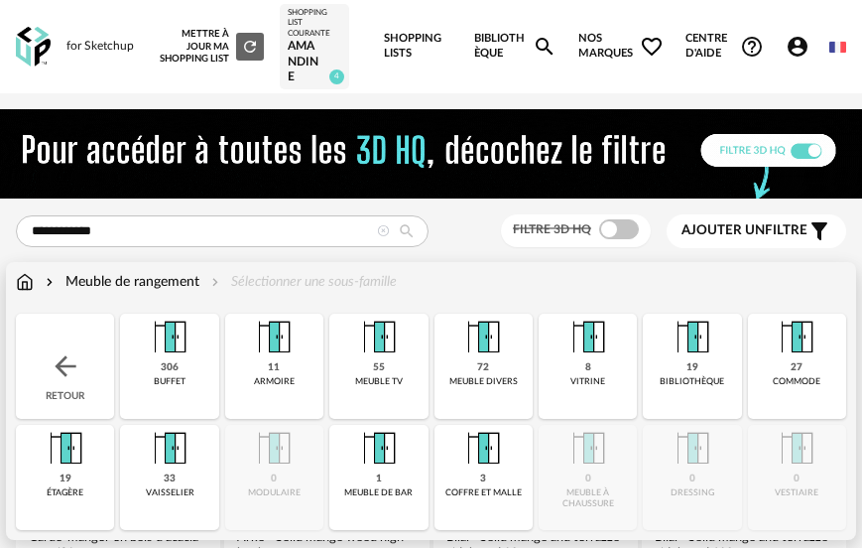
click at [22, 282] on img at bounding box center [25, 282] width 18 height 20
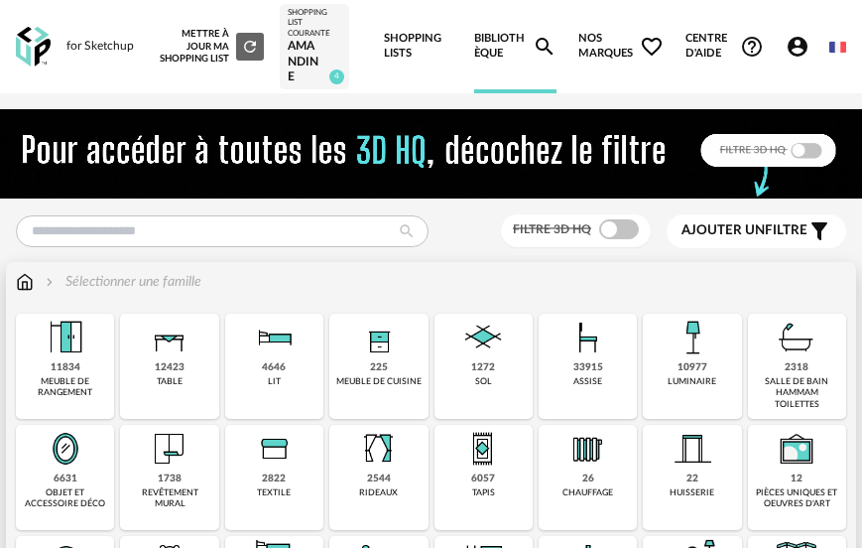
click at [603, 335] on img at bounding box center [589, 338] width 48 height 48
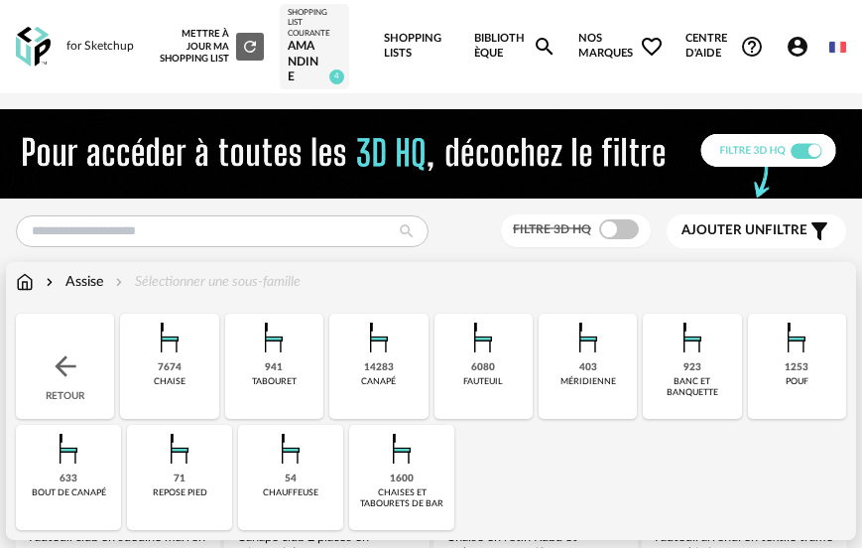
click at [388, 454] on img at bounding box center [402, 449] width 48 height 48
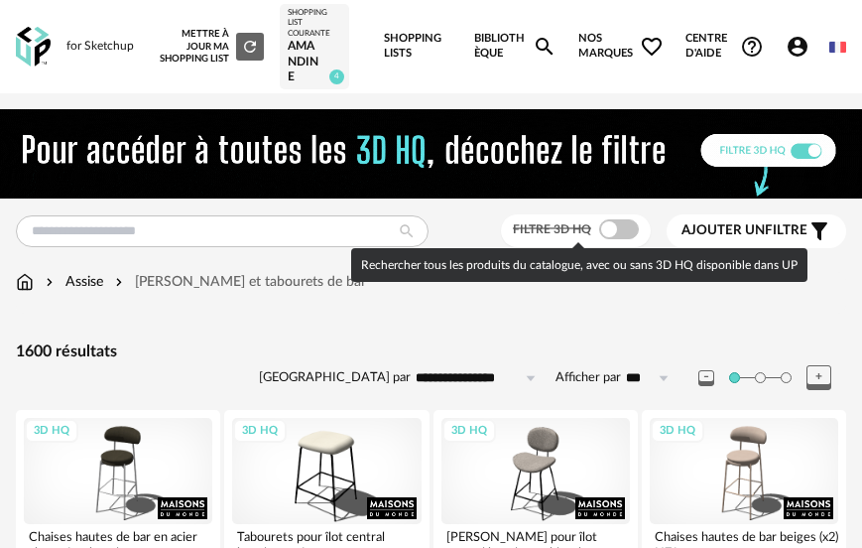
click at [624, 235] on span at bounding box center [619, 229] width 40 height 20
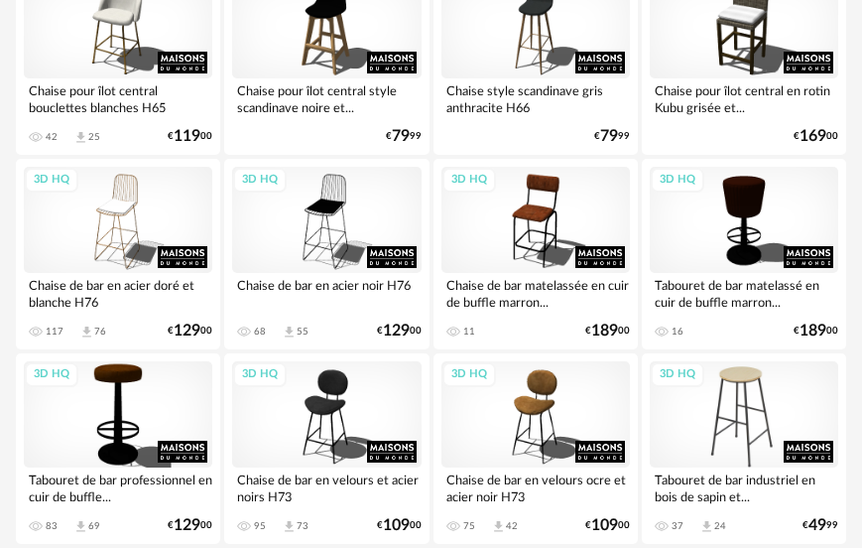
scroll to position [2680, 0]
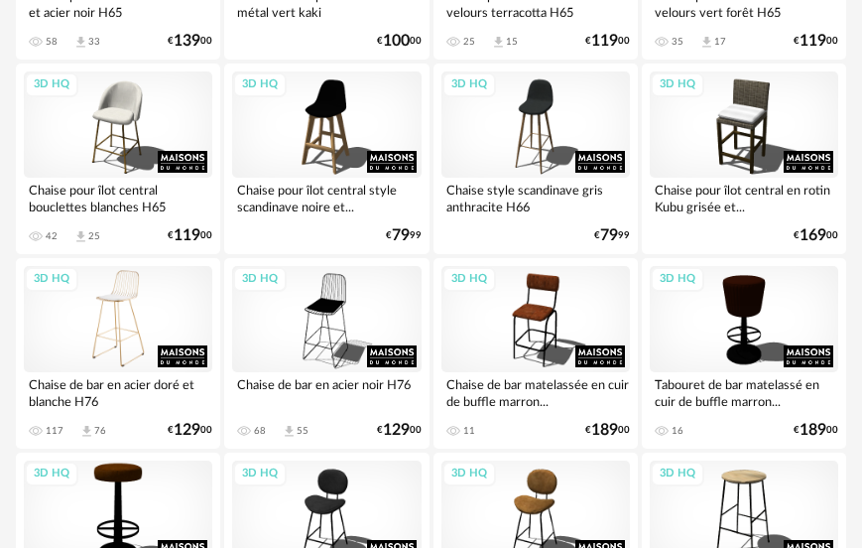
click at [128, 318] on div "3D HQ" at bounding box center [118, 319] width 189 height 106
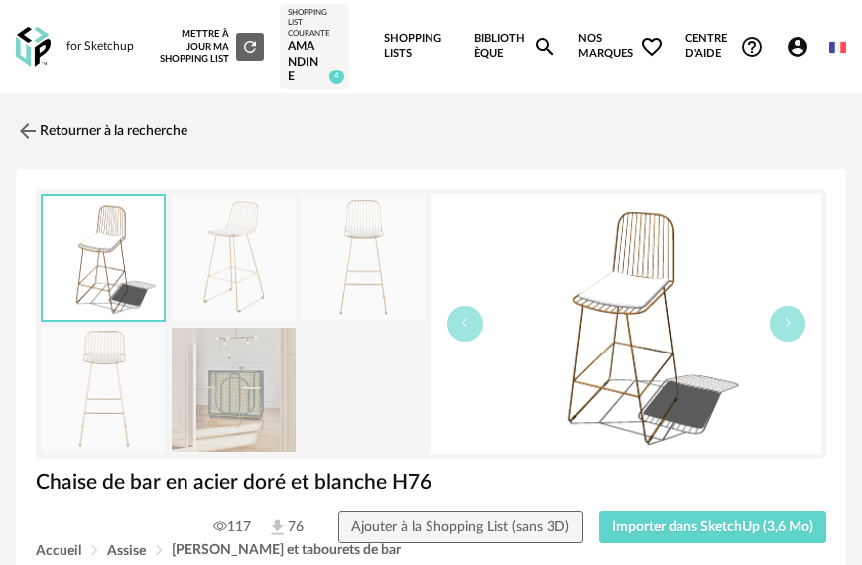
click at [283, 377] on img at bounding box center [233, 389] width 123 height 126
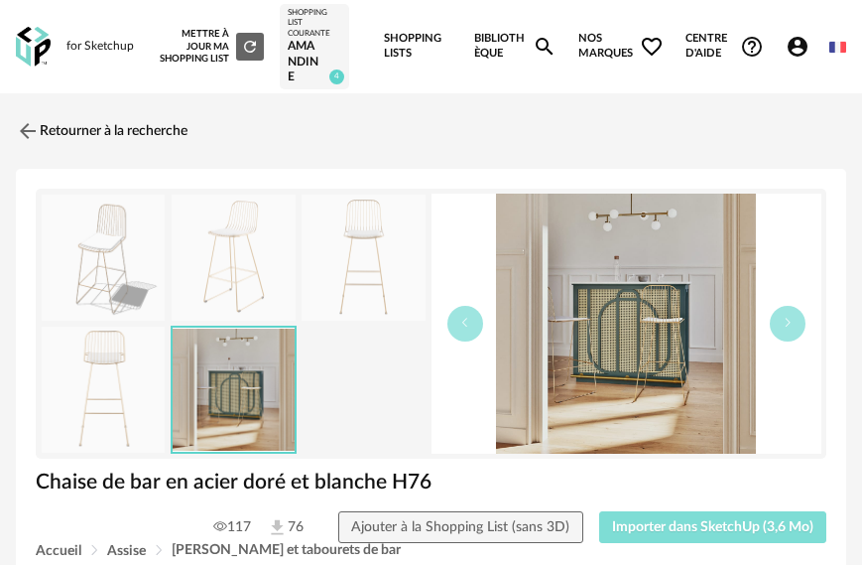
click at [736, 524] on span "Importer dans SketchUp (3,6 Mo)" at bounding box center [712, 527] width 201 height 14
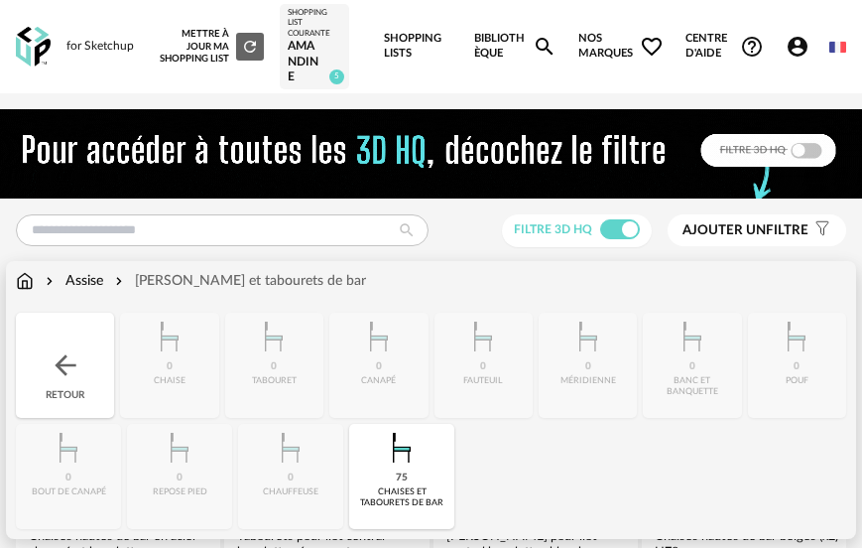
click at [33, 281] on img at bounding box center [25, 281] width 18 height 20
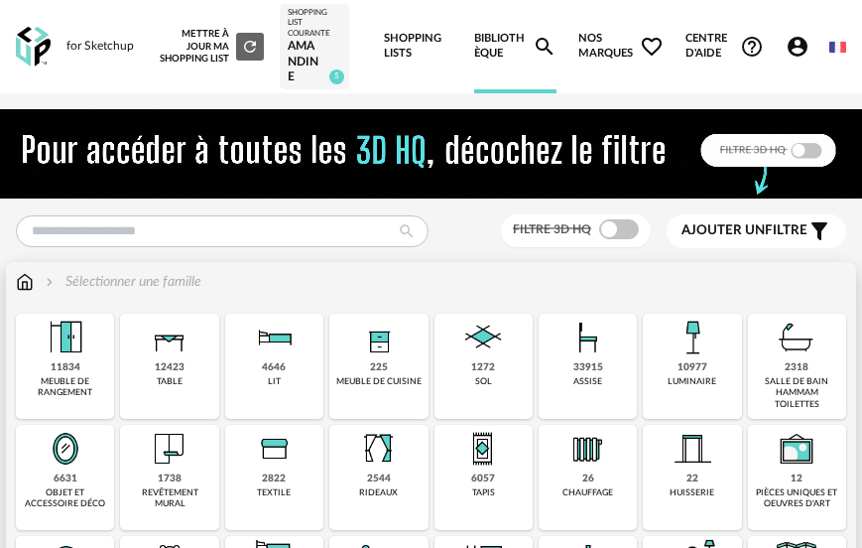
click at [670, 336] on img at bounding box center [693, 338] width 48 height 48
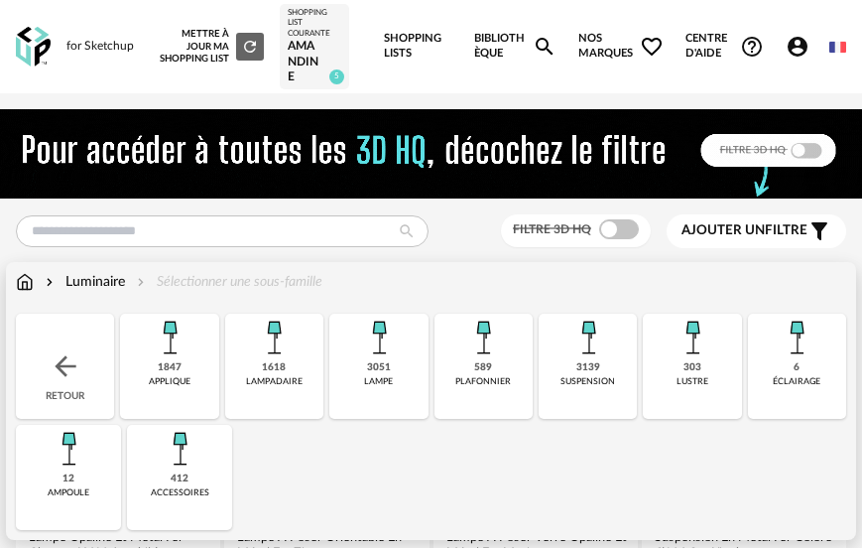
click at [292, 337] on img at bounding box center [274, 338] width 48 height 48
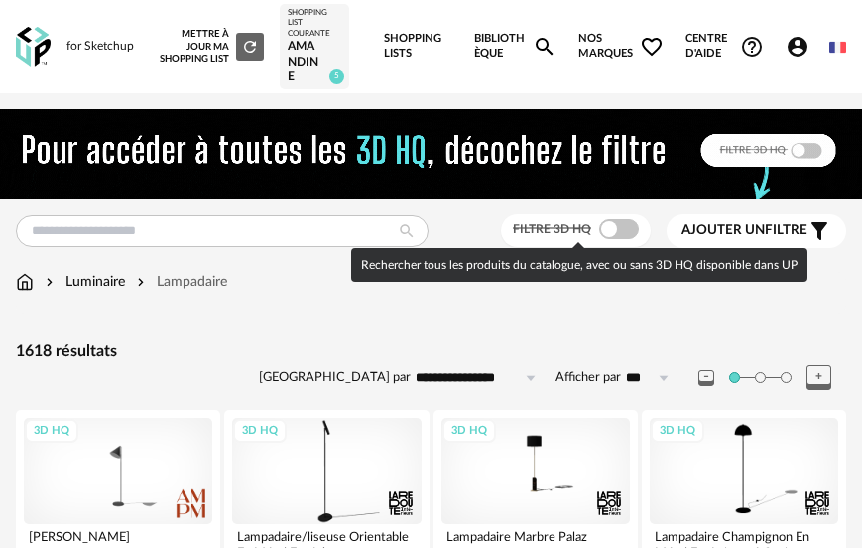
click at [618, 229] on span at bounding box center [619, 229] width 40 height 20
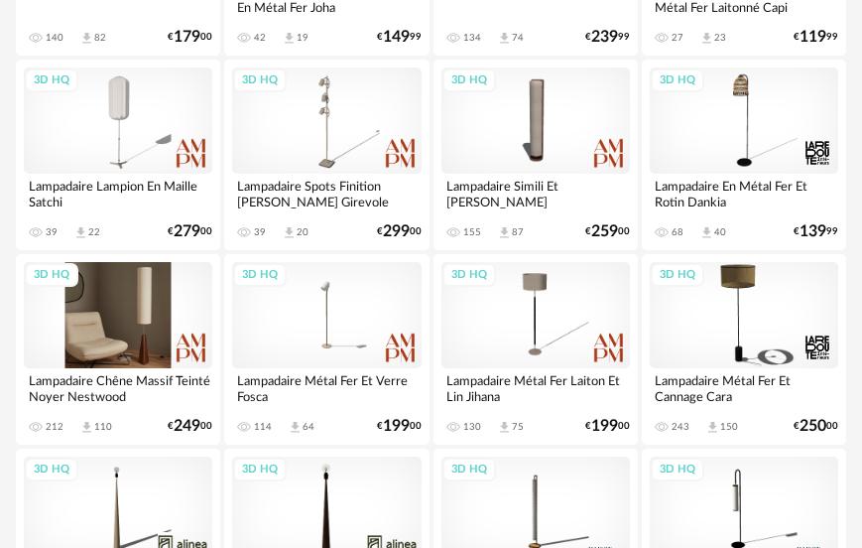
scroll to position [644, 0]
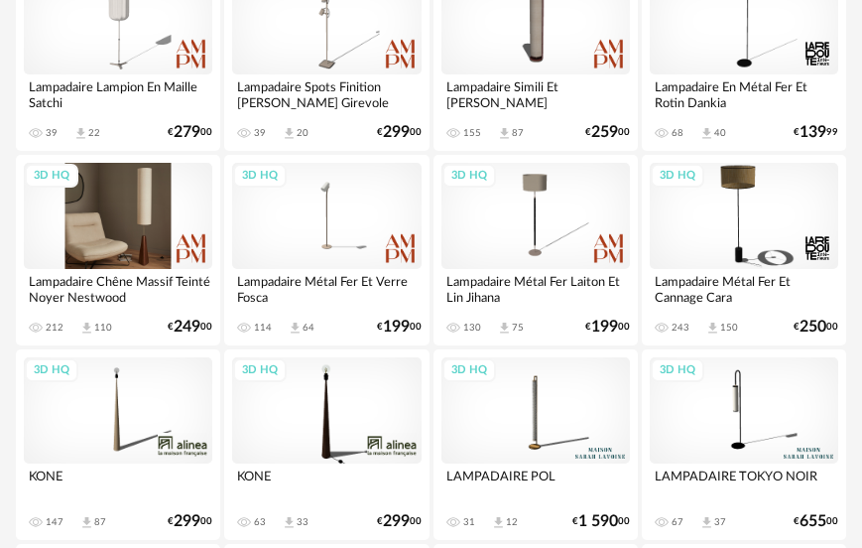
click at [150, 251] on div "3D HQ" at bounding box center [118, 216] width 189 height 106
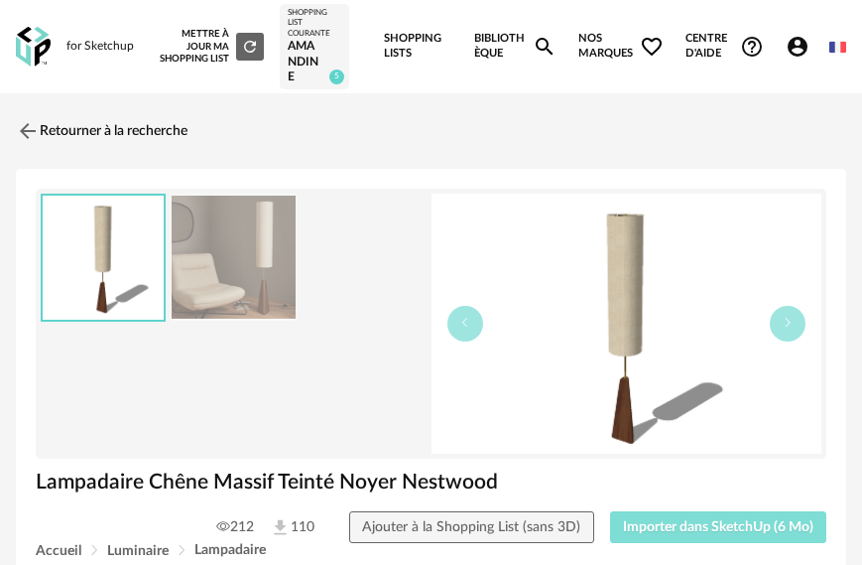
click at [697, 533] on span "Importer dans SketchUp (6 Mo)" at bounding box center [718, 527] width 191 height 14
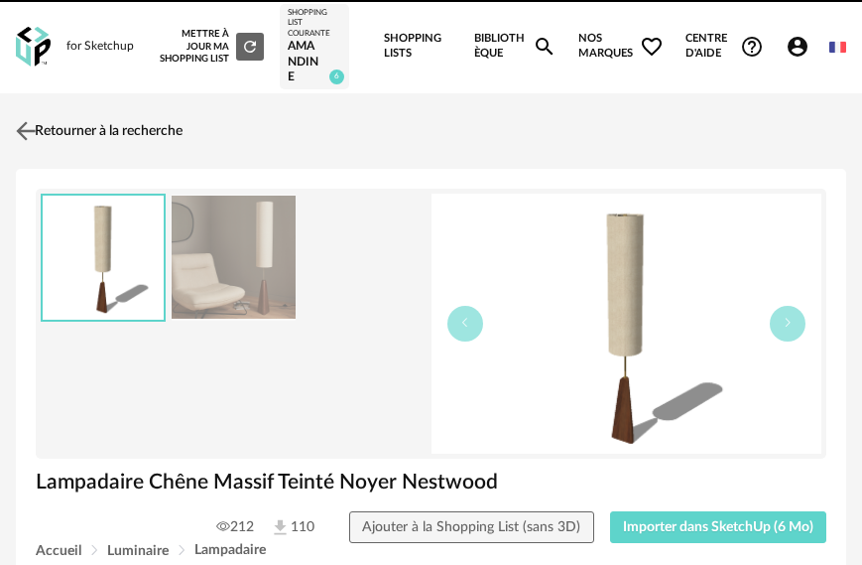
click at [26, 139] on img at bounding box center [26, 131] width 29 height 29
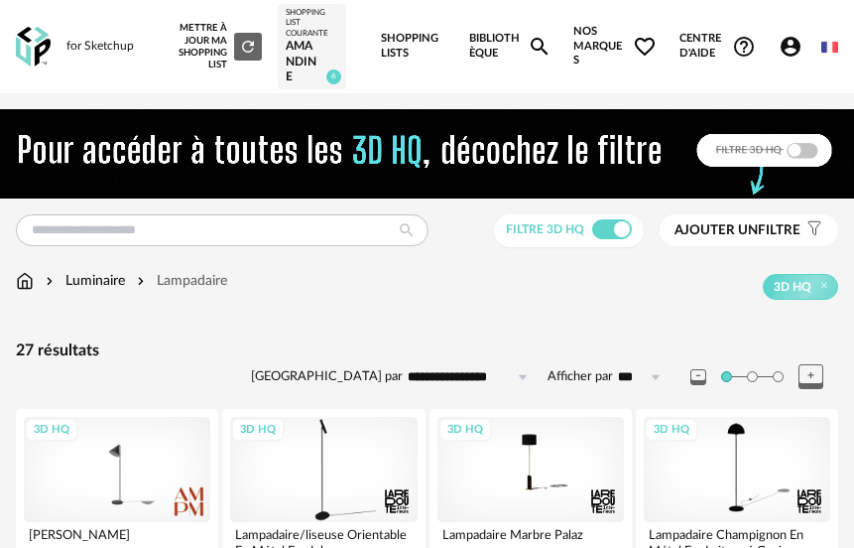
click at [26, 271] on img at bounding box center [25, 281] width 18 height 20
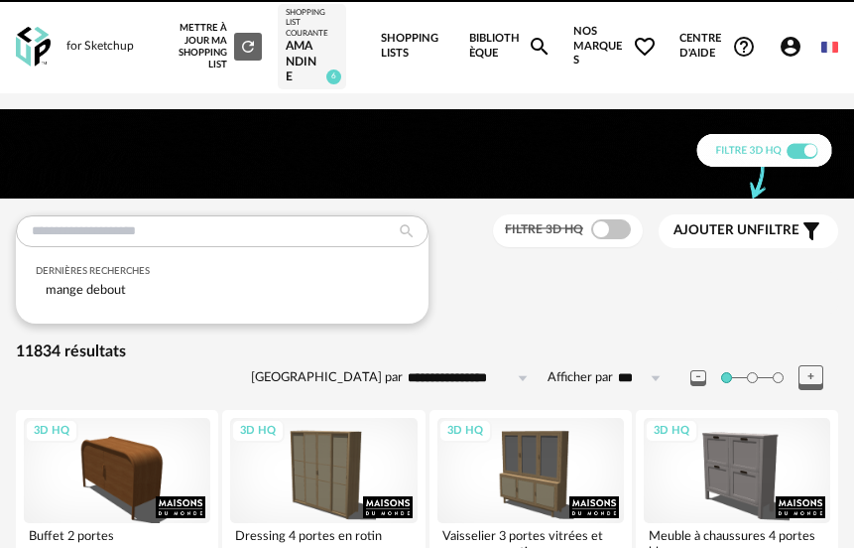
click at [36, 241] on input "text" at bounding box center [222, 231] width 413 height 32
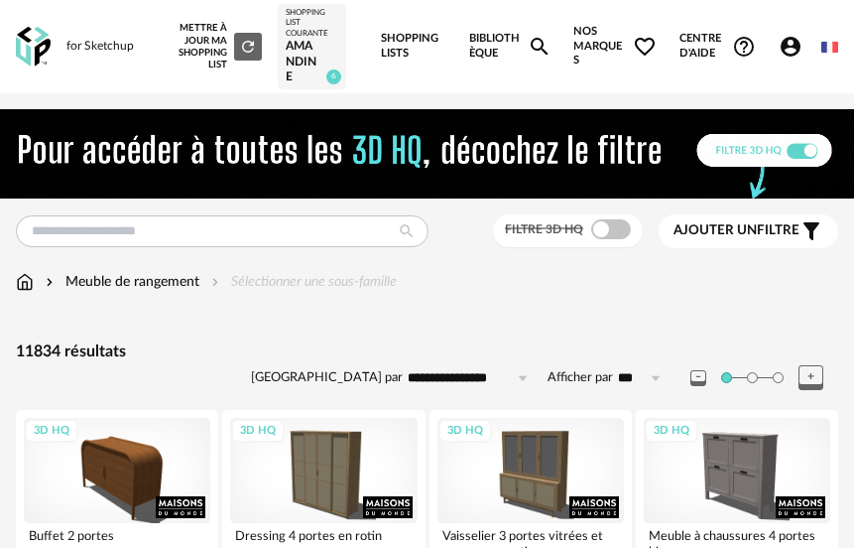
click at [20, 283] on img at bounding box center [25, 282] width 18 height 20
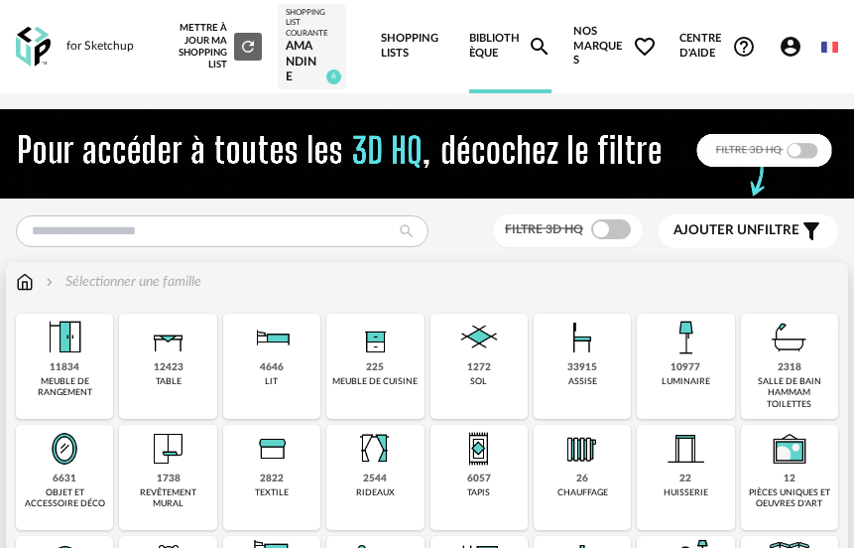
click at [197, 453] on div "1738 revêtement mural" at bounding box center [167, 477] width 97 height 105
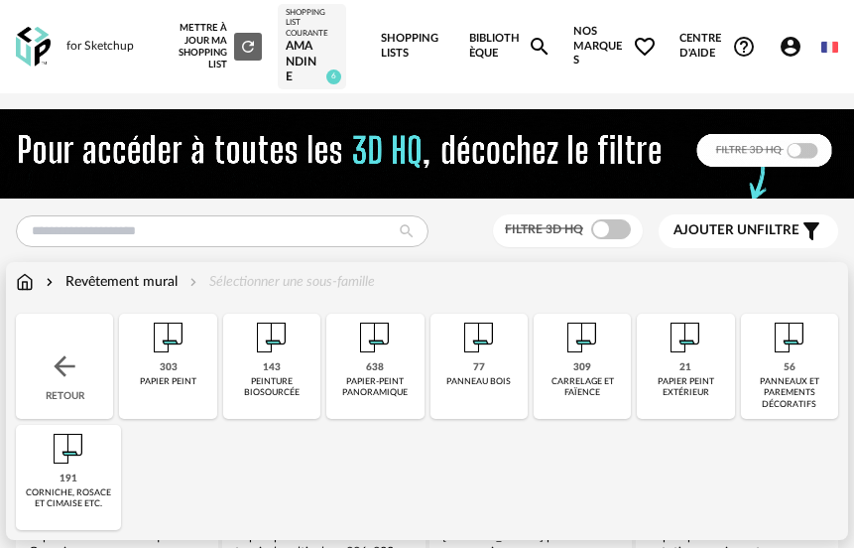
click at [295, 393] on div "peinture biosourcée" at bounding box center [271, 387] width 85 height 23
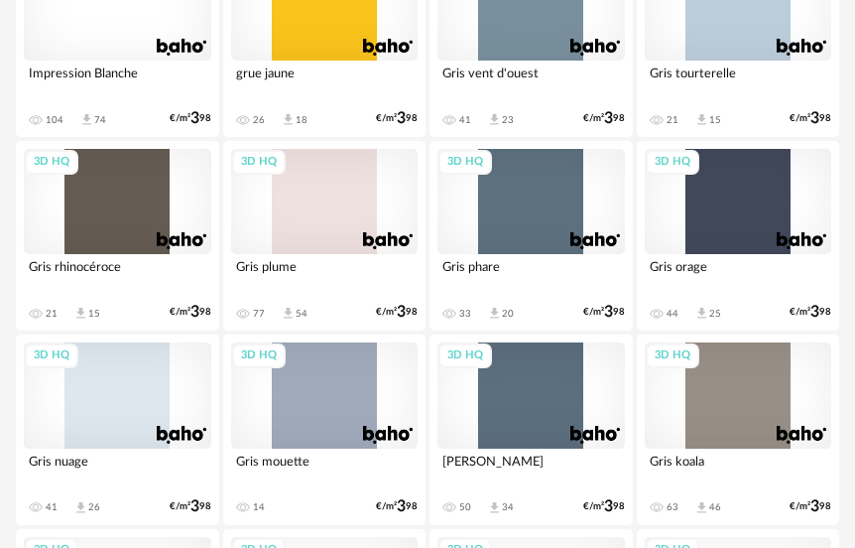
scroll to position [4823, 0]
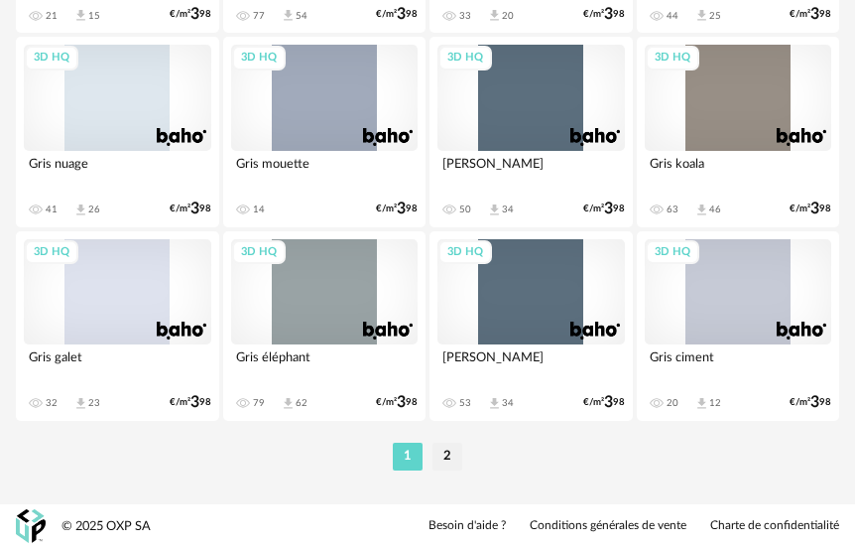
click at [451, 453] on li "2" at bounding box center [448, 457] width 30 height 28
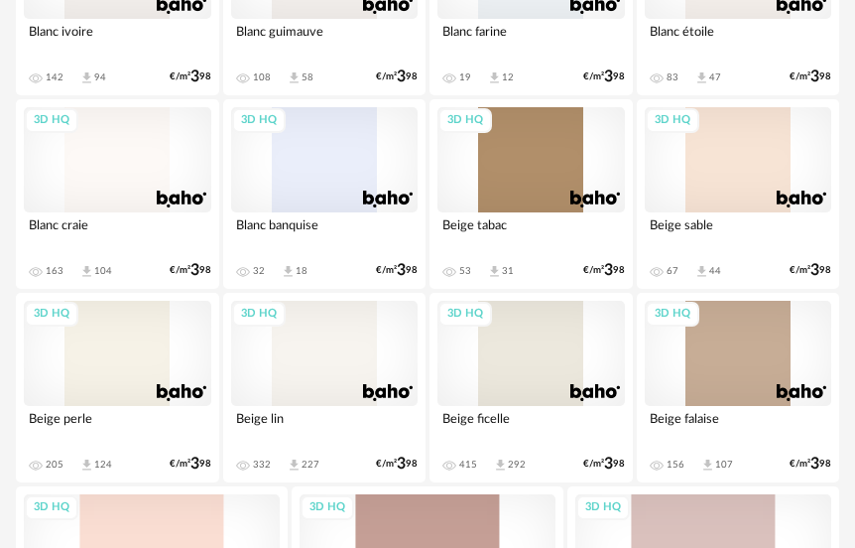
scroll to position [1885, 0]
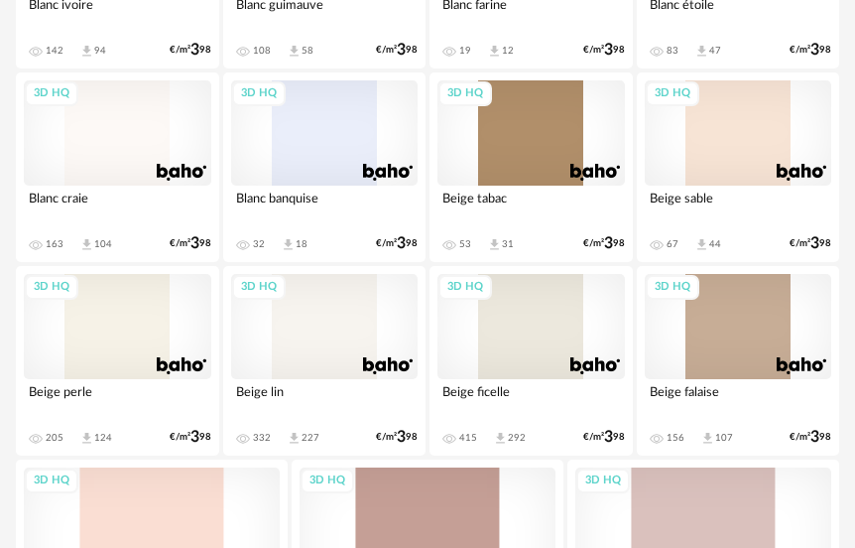
click at [349, 331] on div "3D HQ" at bounding box center [325, 326] width 188 height 105
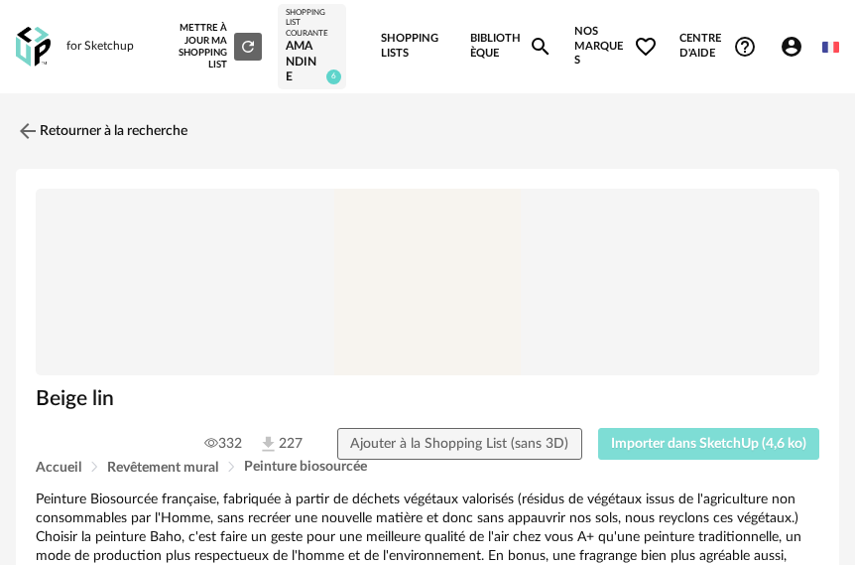
click at [613, 435] on button "Importer dans SketchUp (4,6 ko)" at bounding box center [709, 444] width 222 height 32
